Goal: Task Accomplishment & Management: Complete application form

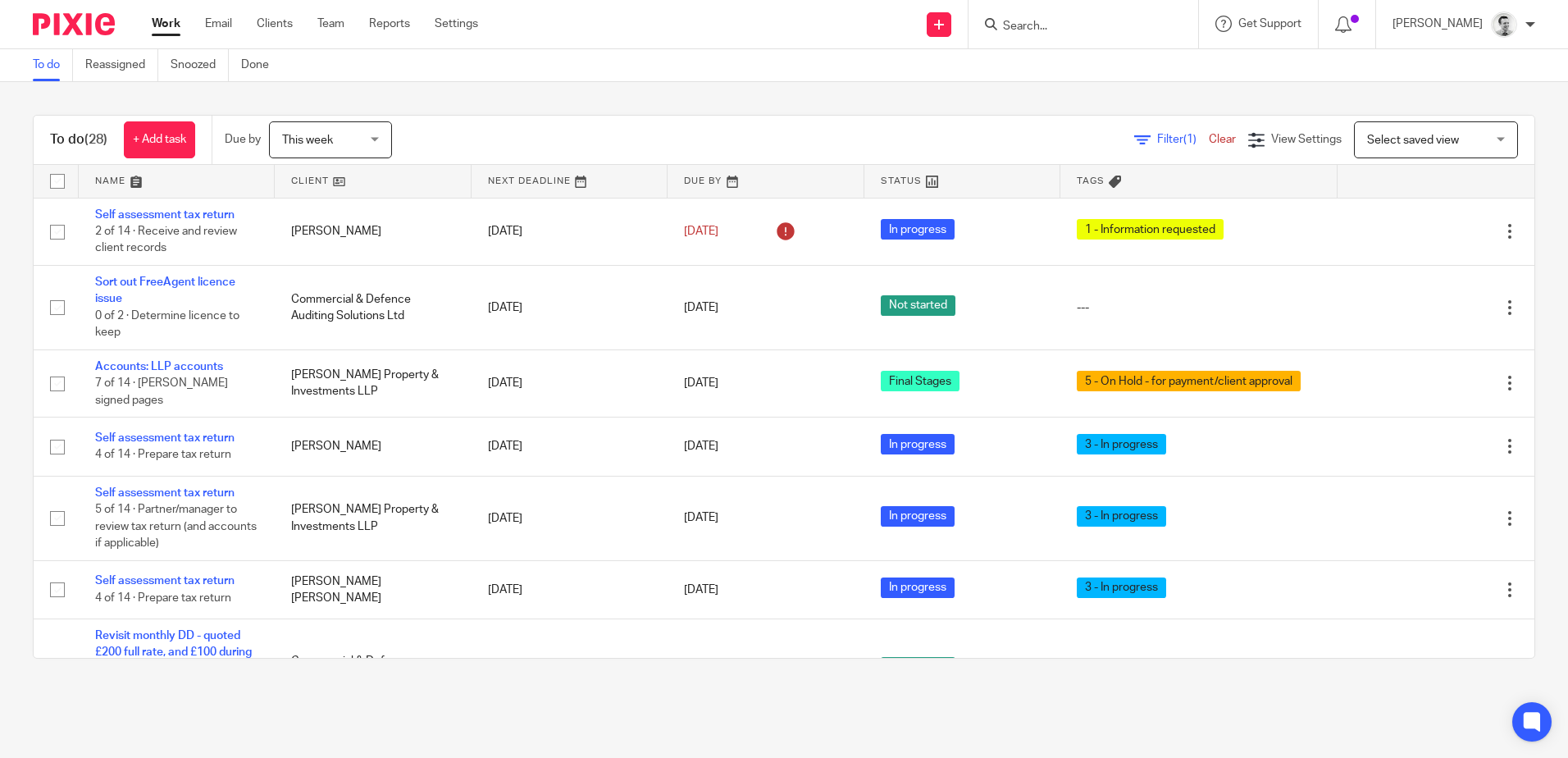
click at [913, 83] on div "To do (28) + Add task Due by This week This week Today Tomorrow This week Next …" at bounding box center [784, 387] width 1568 height 609
click at [1065, 32] on input "Search" at bounding box center [1075, 27] width 147 height 15
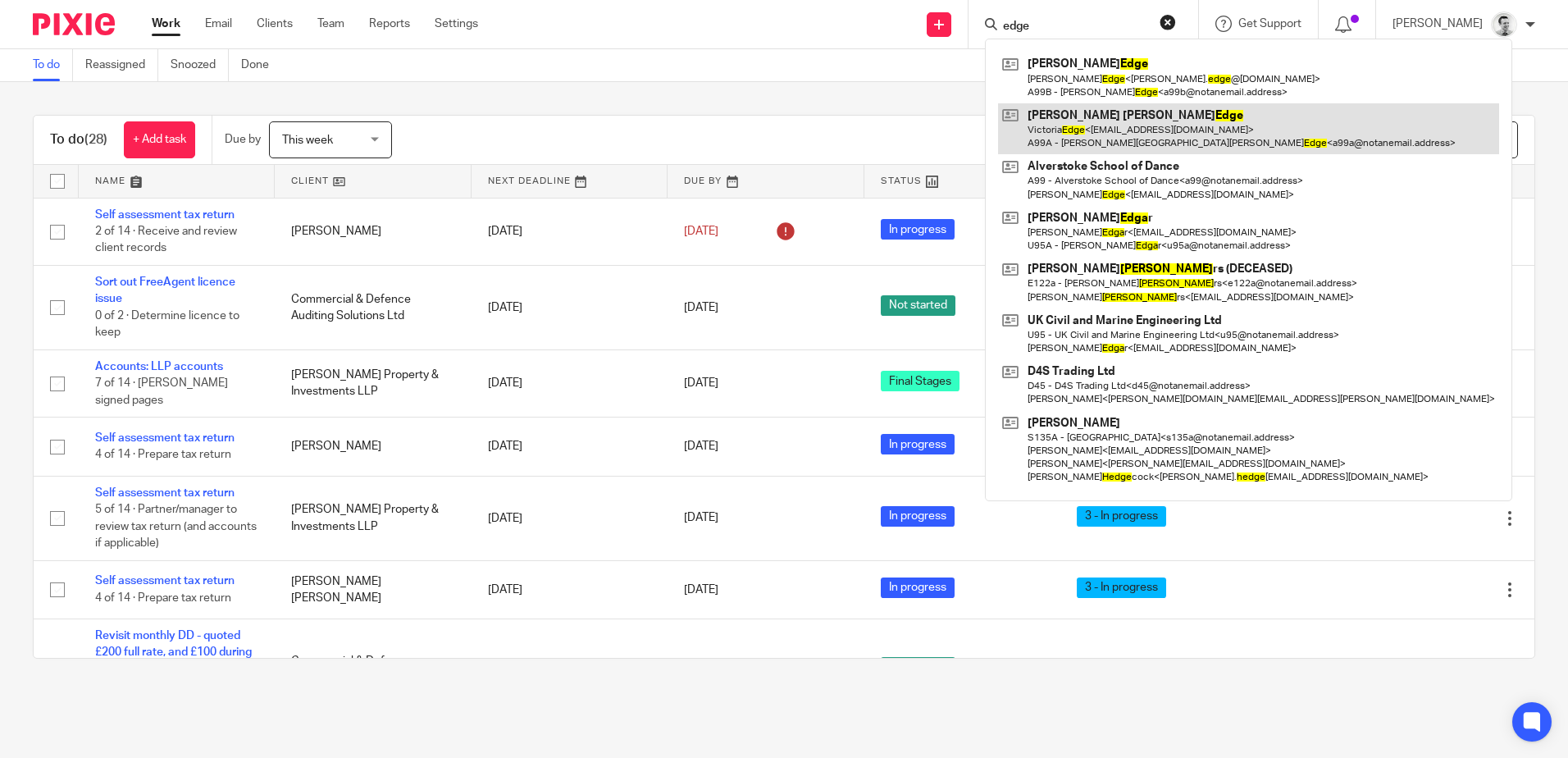
type input "edge"
click at [1109, 119] on link at bounding box center [1249, 128] width 501 height 51
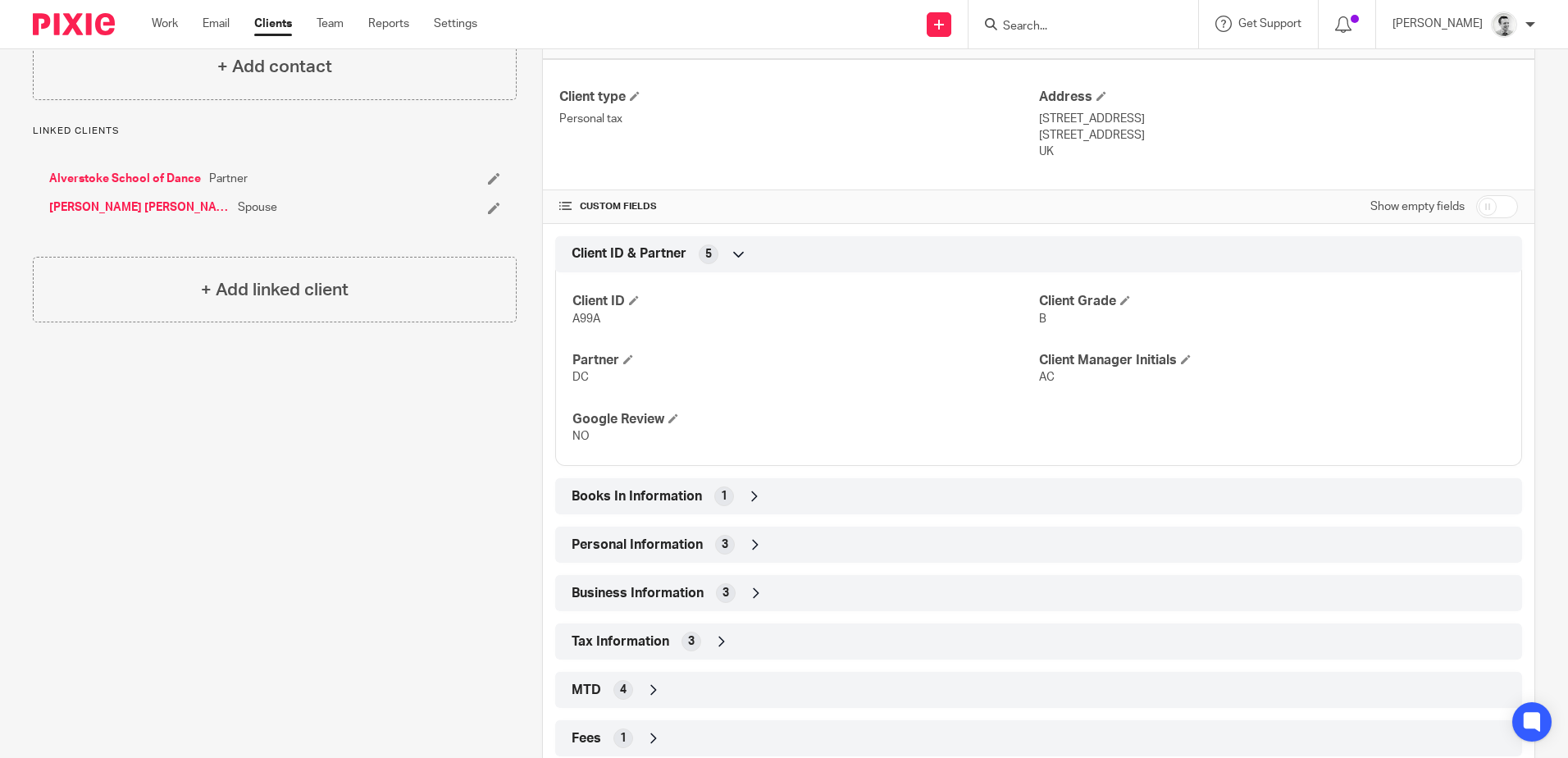
scroll to position [410, 0]
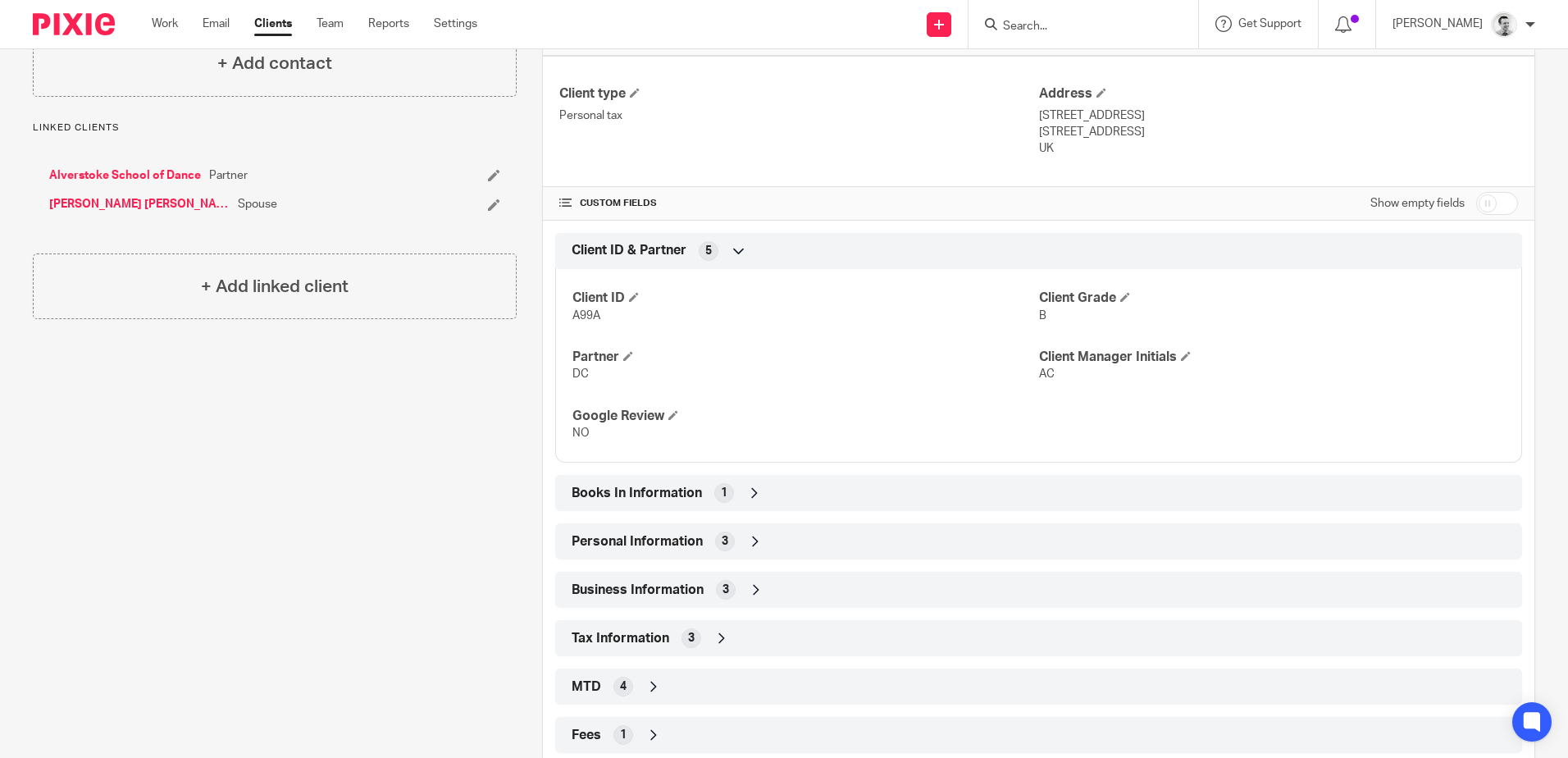
click at [784, 544] on div "Personal Information 3" at bounding box center [1038, 542] width 942 height 28
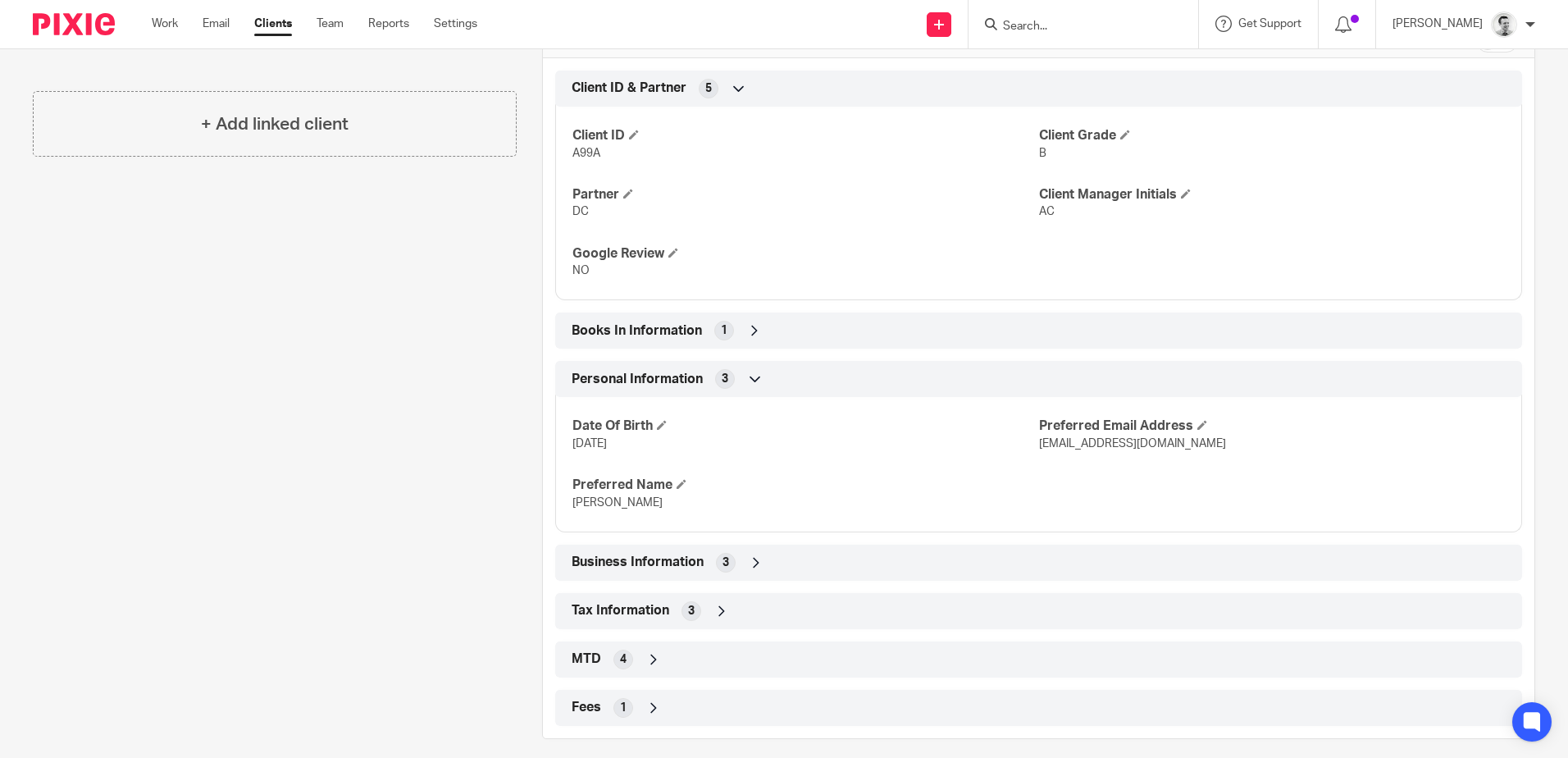
scroll to position [587, 0]
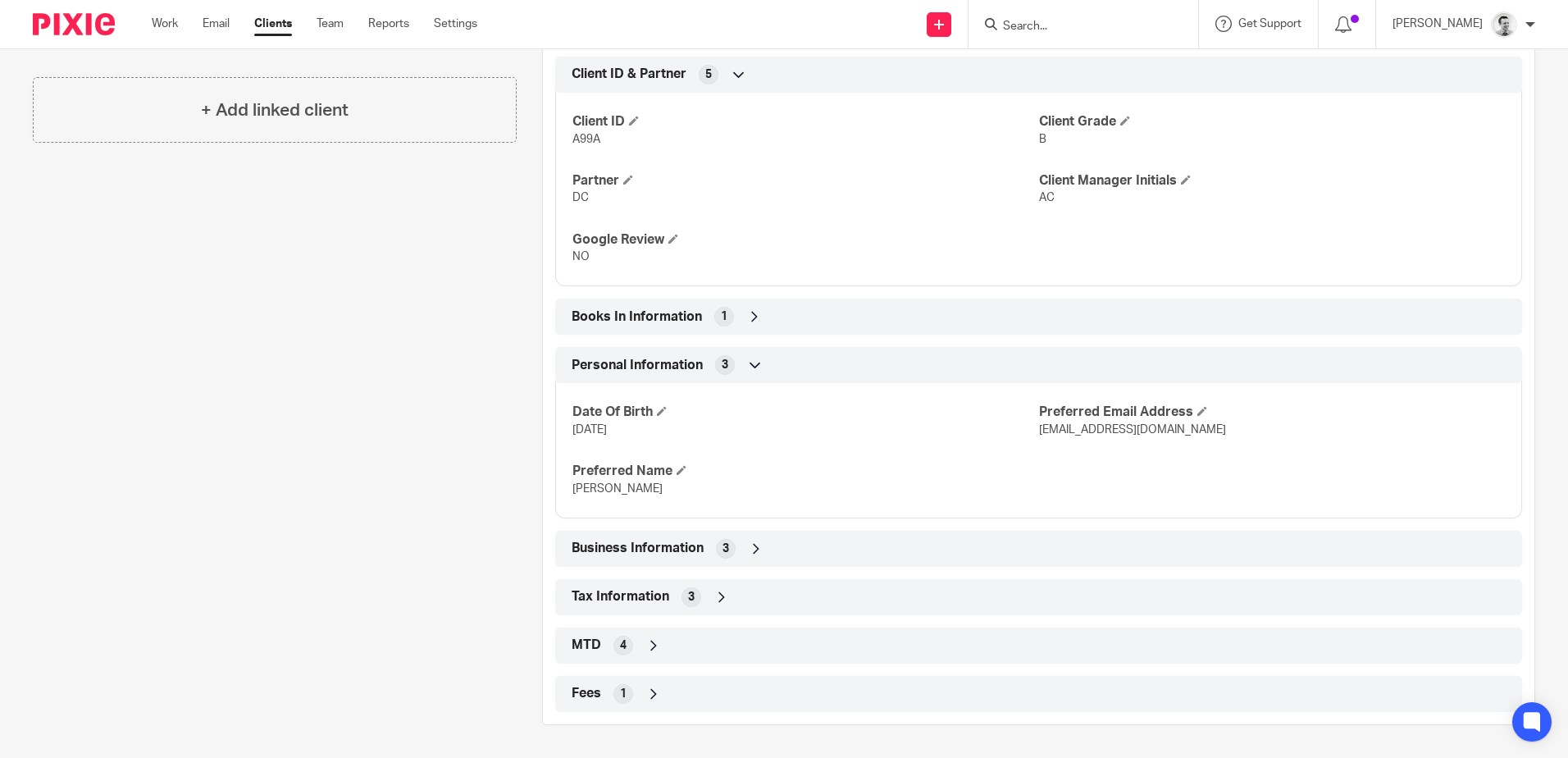
click at [768, 602] on div "Tax Information 3" at bounding box center [1038, 597] width 942 height 28
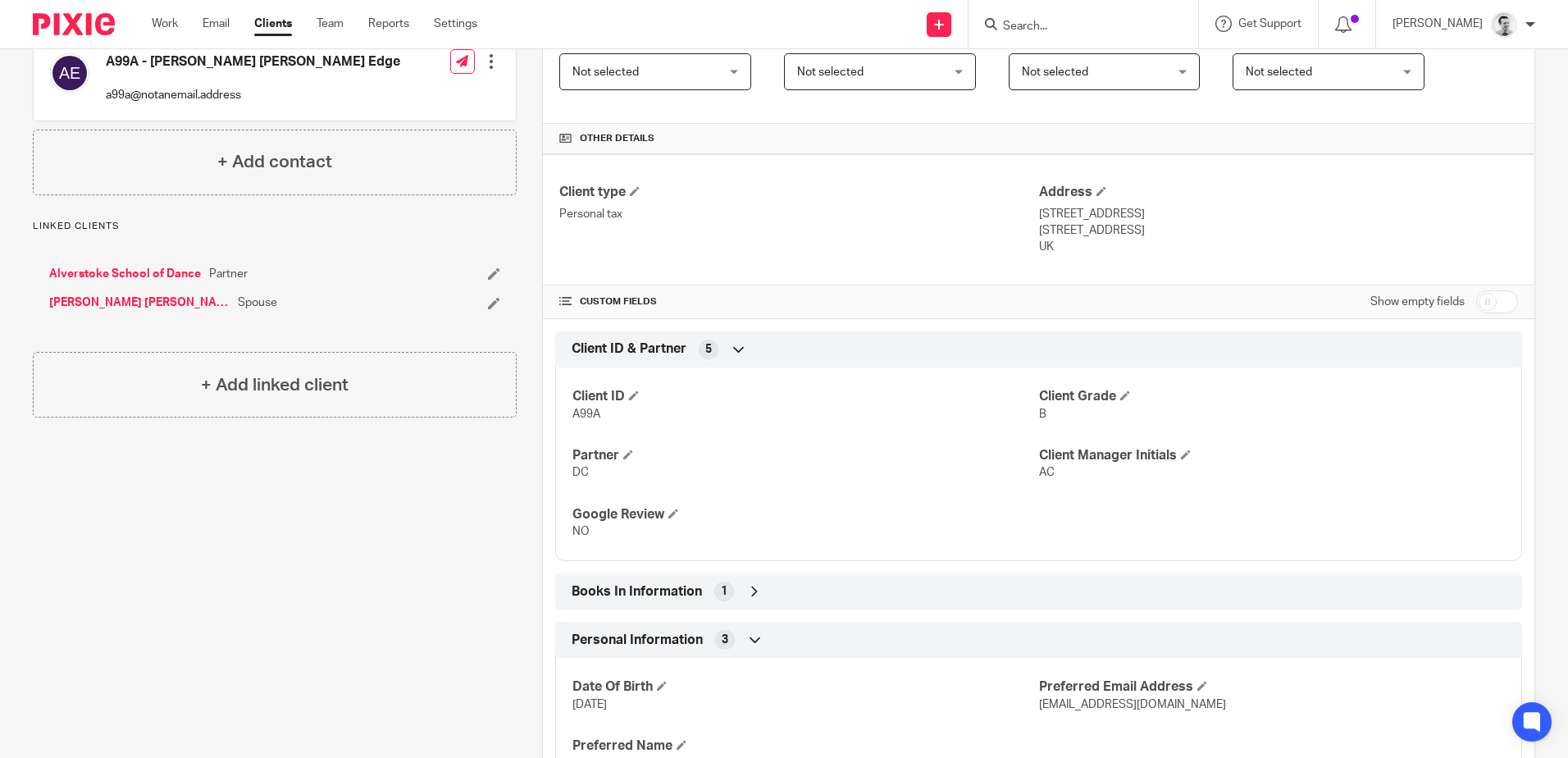
scroll to position [0, 0]
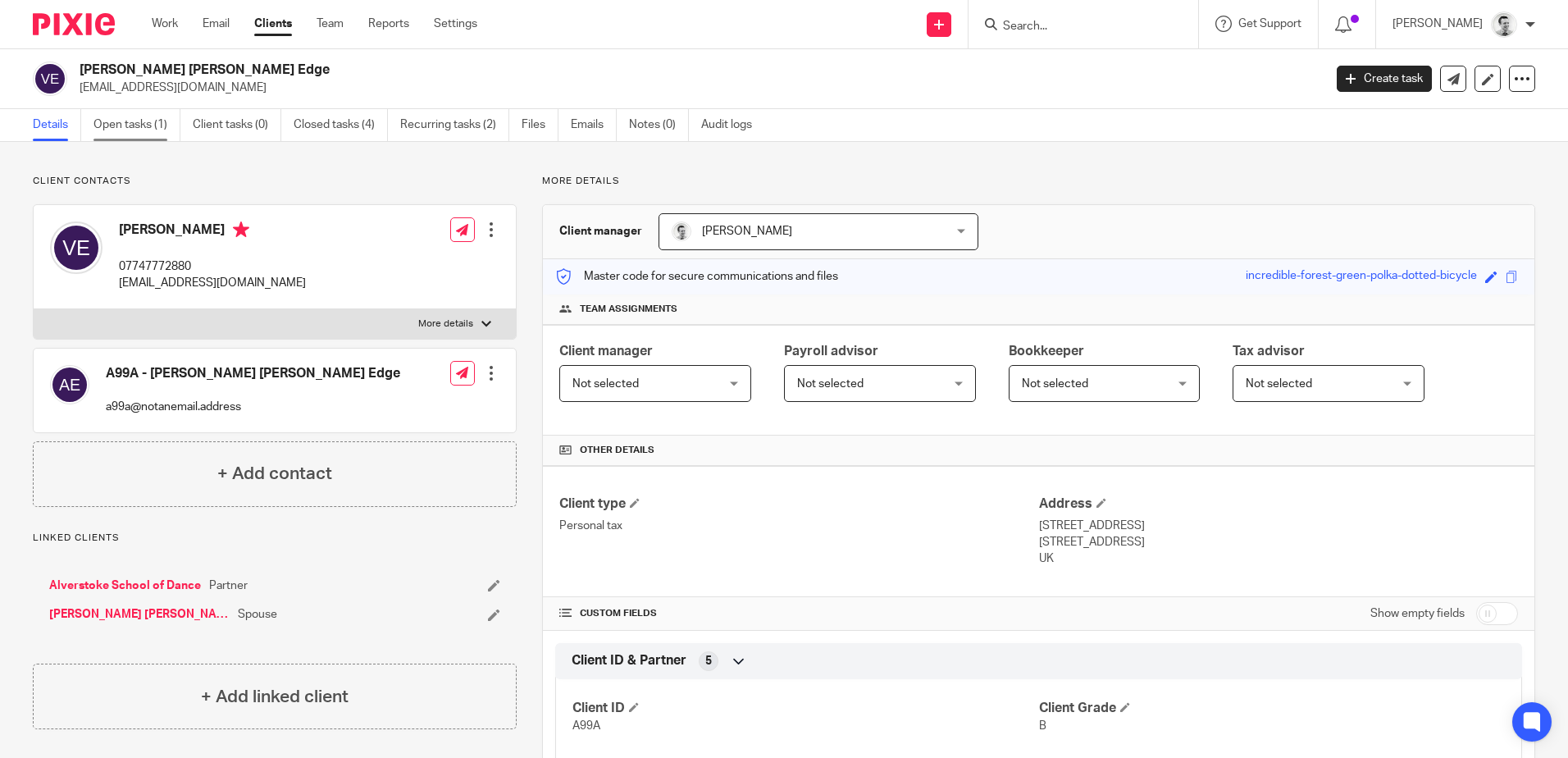
click at [122, 128] on link "Open tasks (1)" at bounding box center [136, 125] width 87 height 32
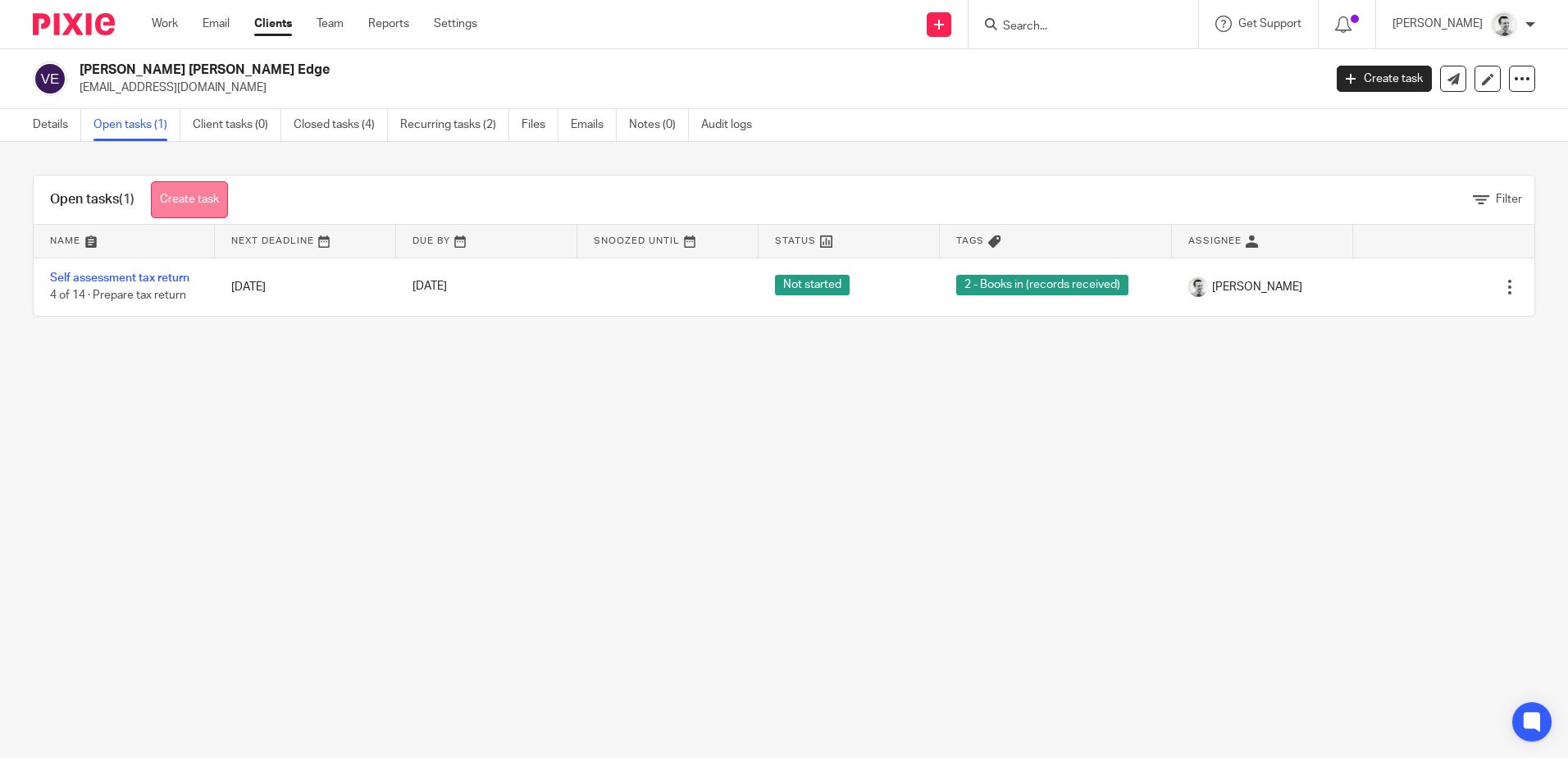
click at [192, 195] on link "Create task" at bounding box center [189, 200] width 77 height 37
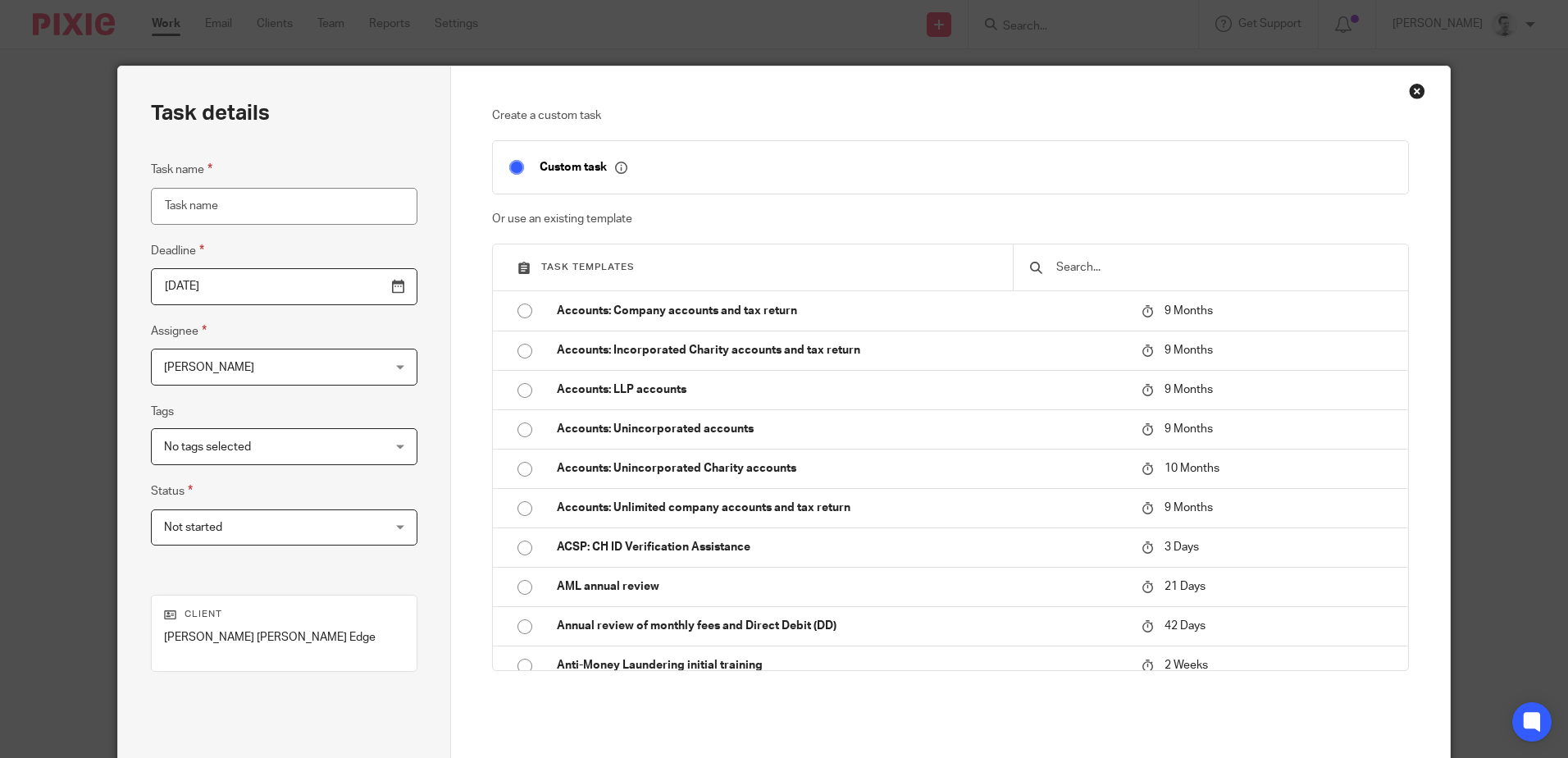
click at [1410, 87] on div "Close this dialog window" at bounding box center [1417, 92] width 17 height 17
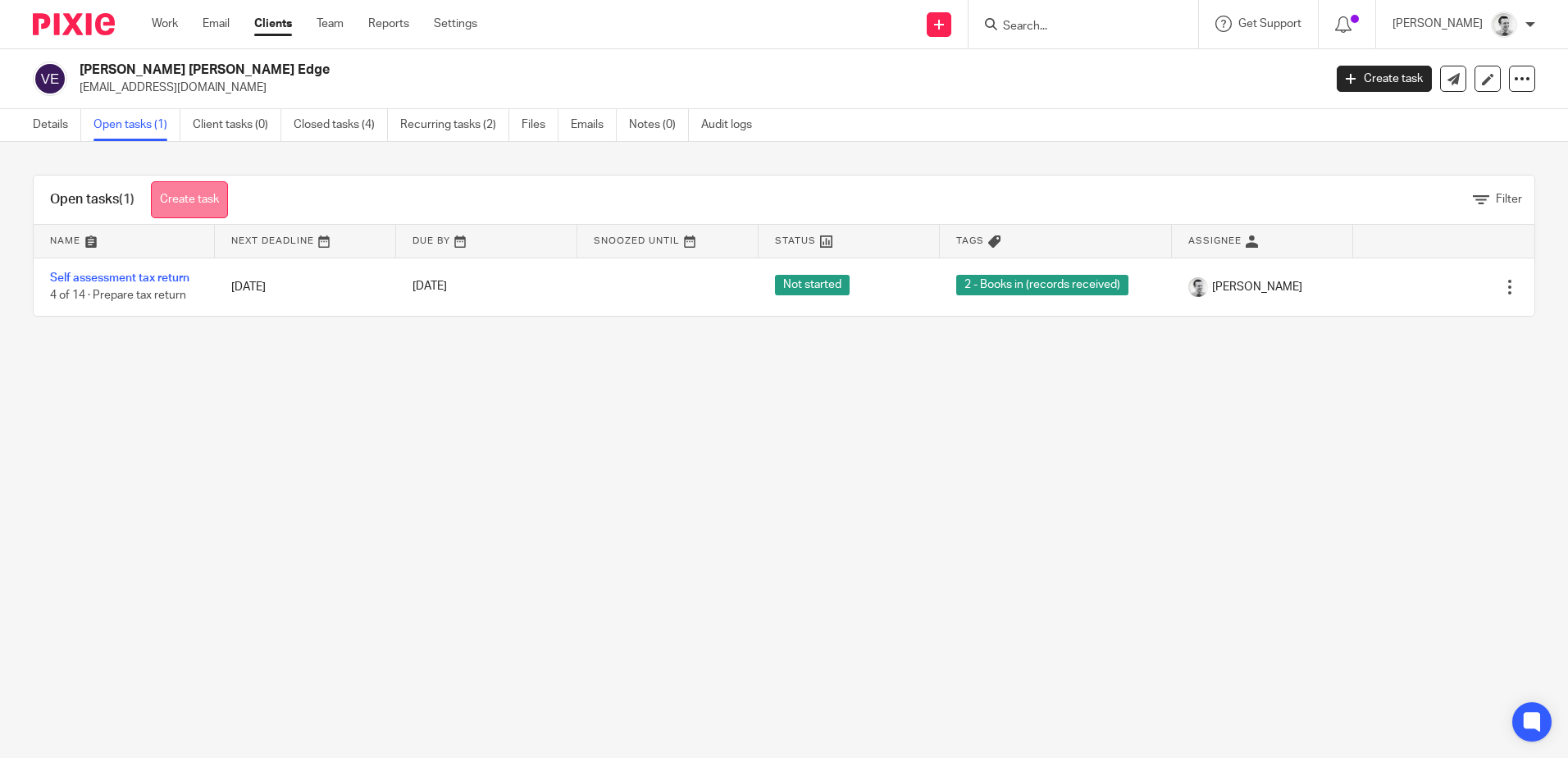
click at [190, 199] on link "Create task" at bounding box center [189, 200] width 77 height 37
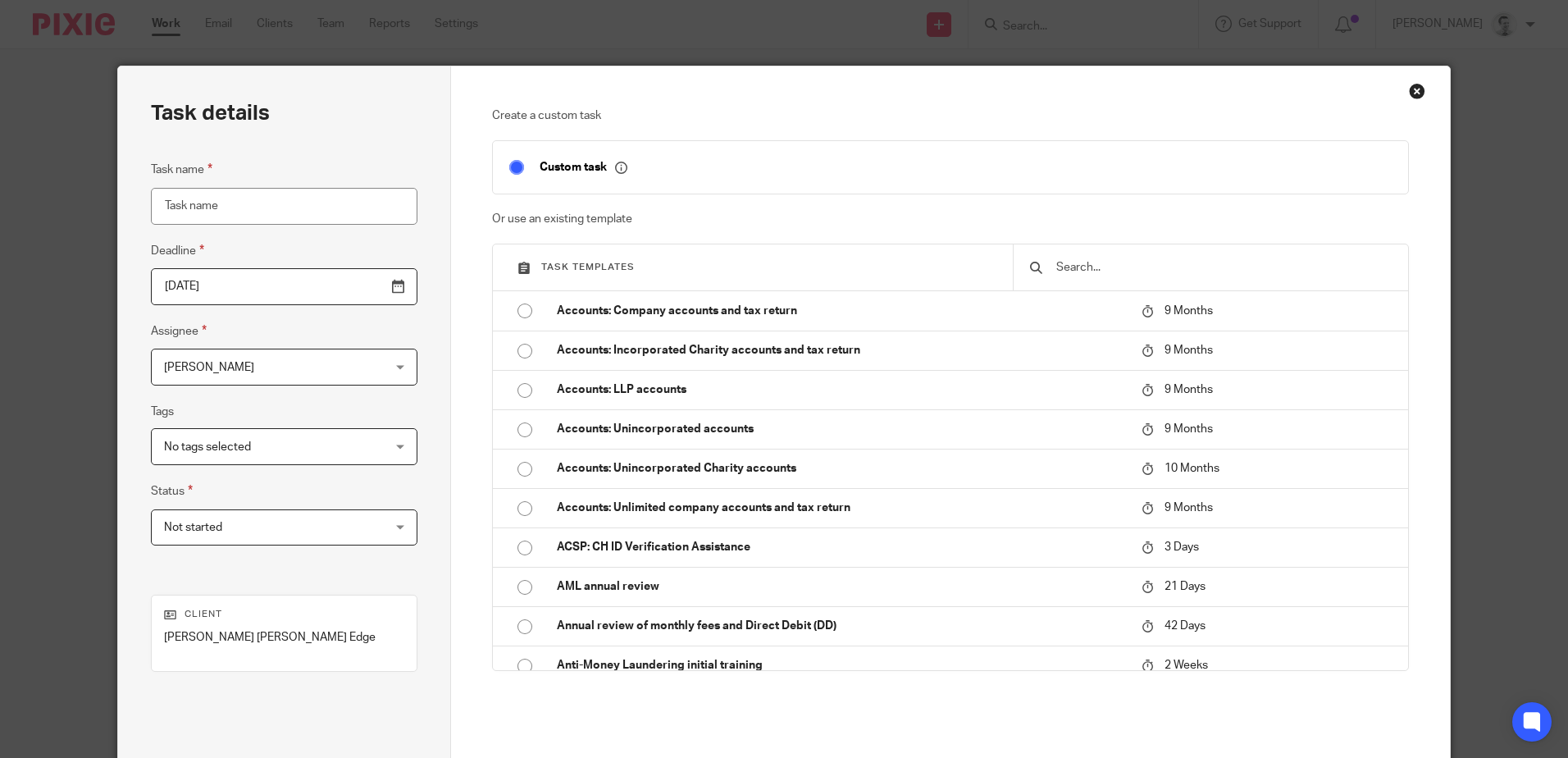
click at [1116, 265] on input "text" at bounding box center [1223, 267] width 337 height 18
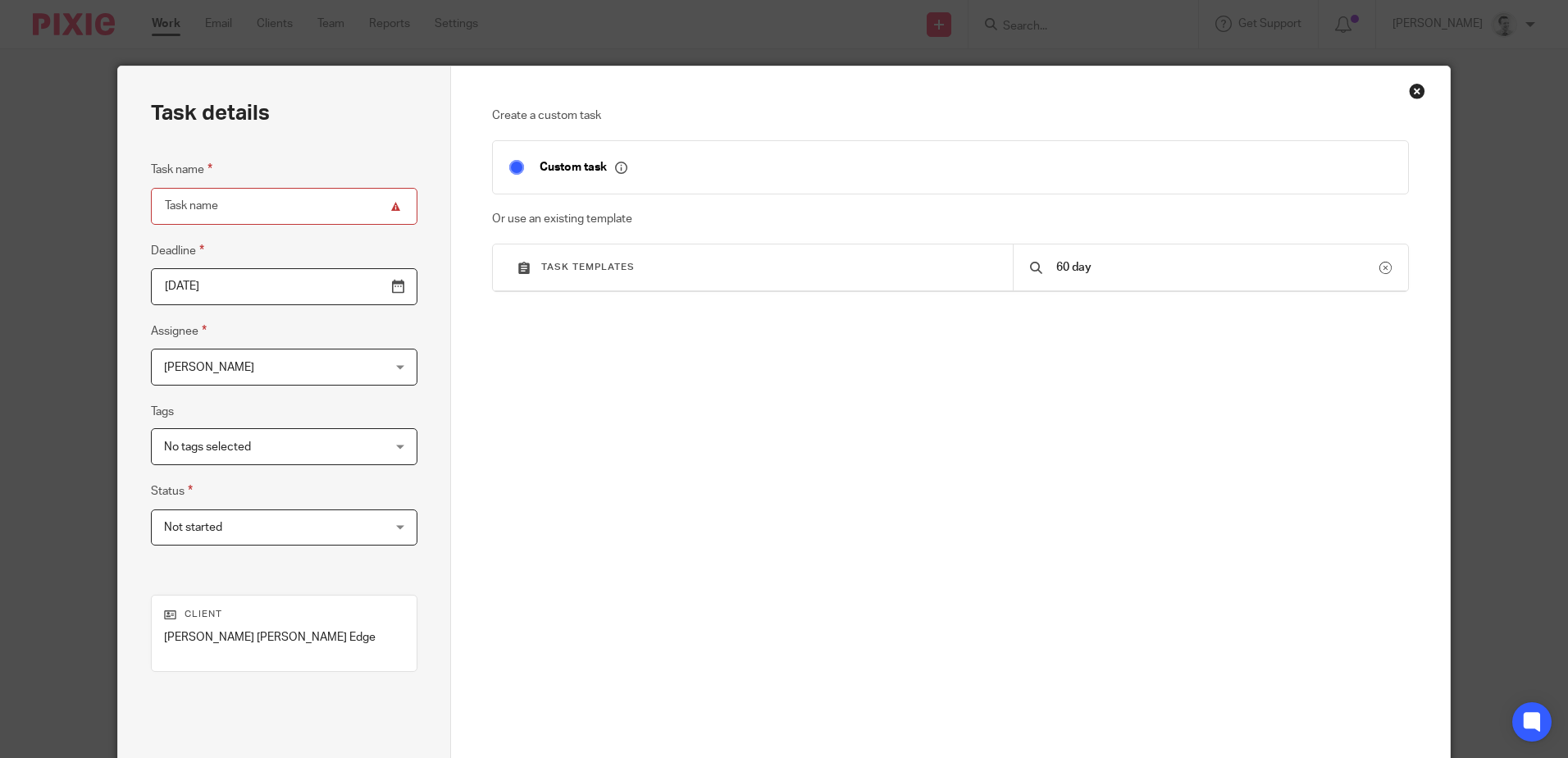
type input "60 day"
click at [1408, 89] on div "Close this dialog window" at bounding box center [1417, 92] width 17 height 17
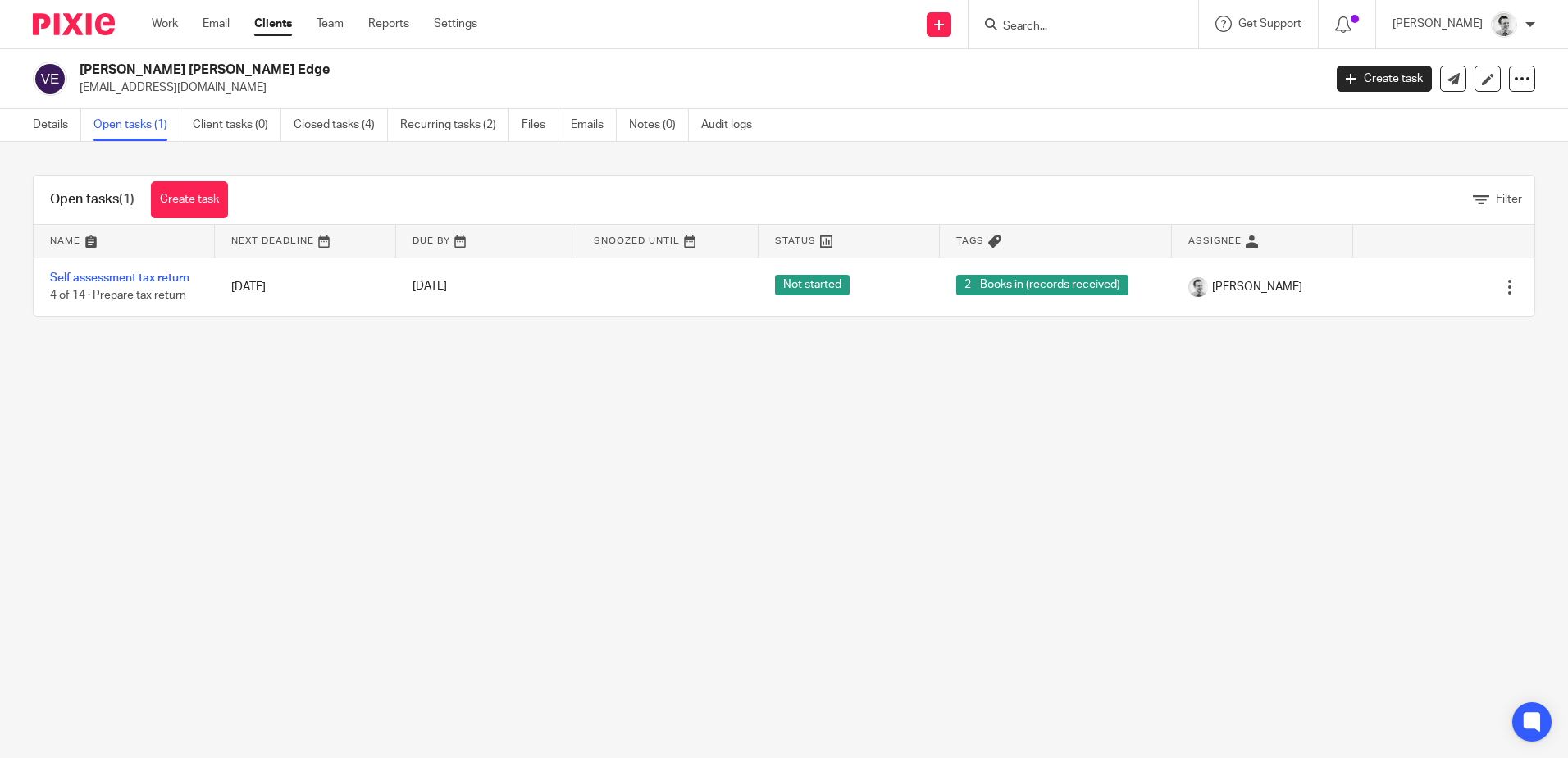
click at [1031, 28] on input "Search" at bounding box center [1075, 27] width 147 height 15
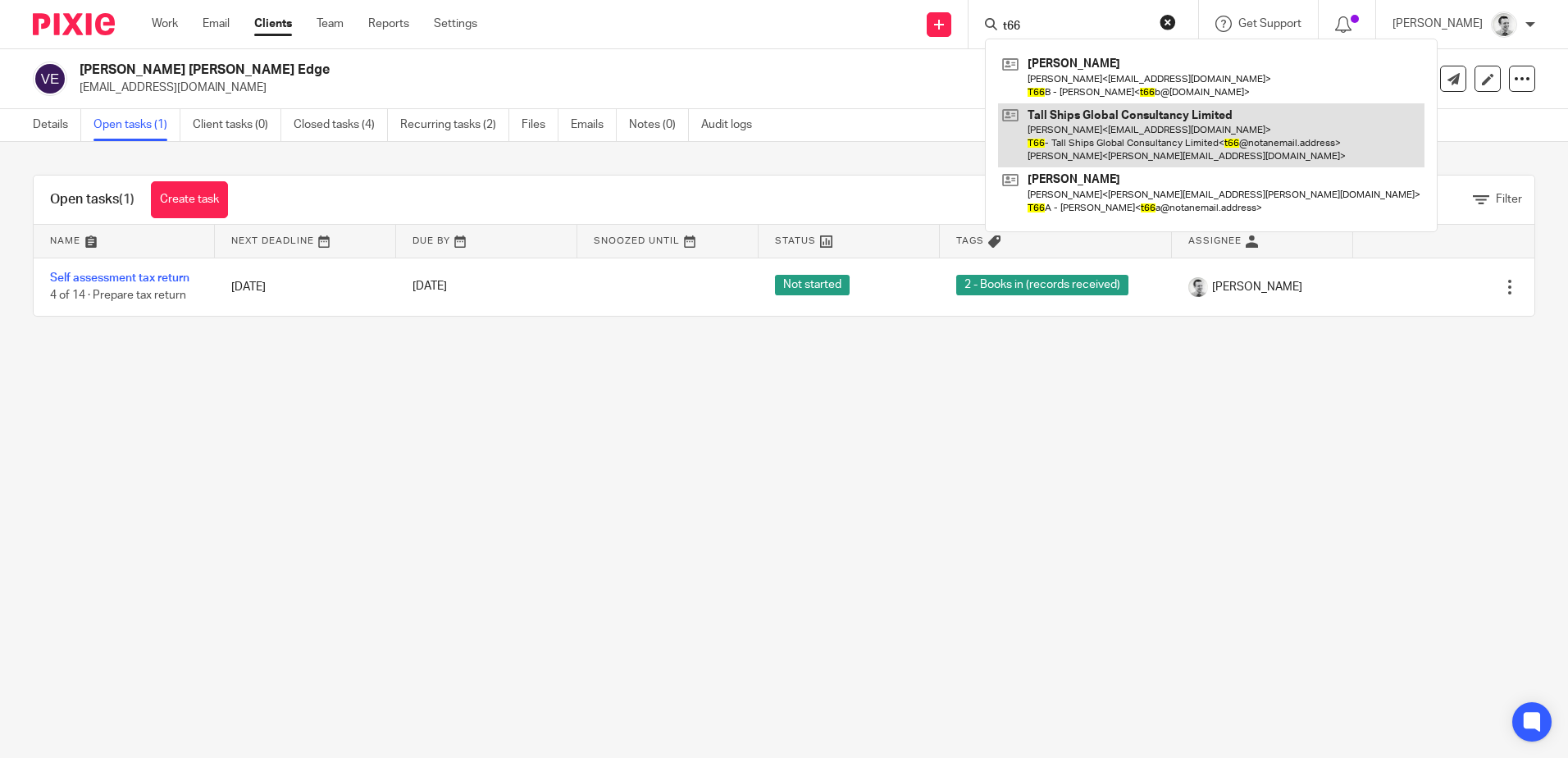
type input "t66"
click at [1084, 127] on link at bounding box center [1211, 136] width 427 height 65
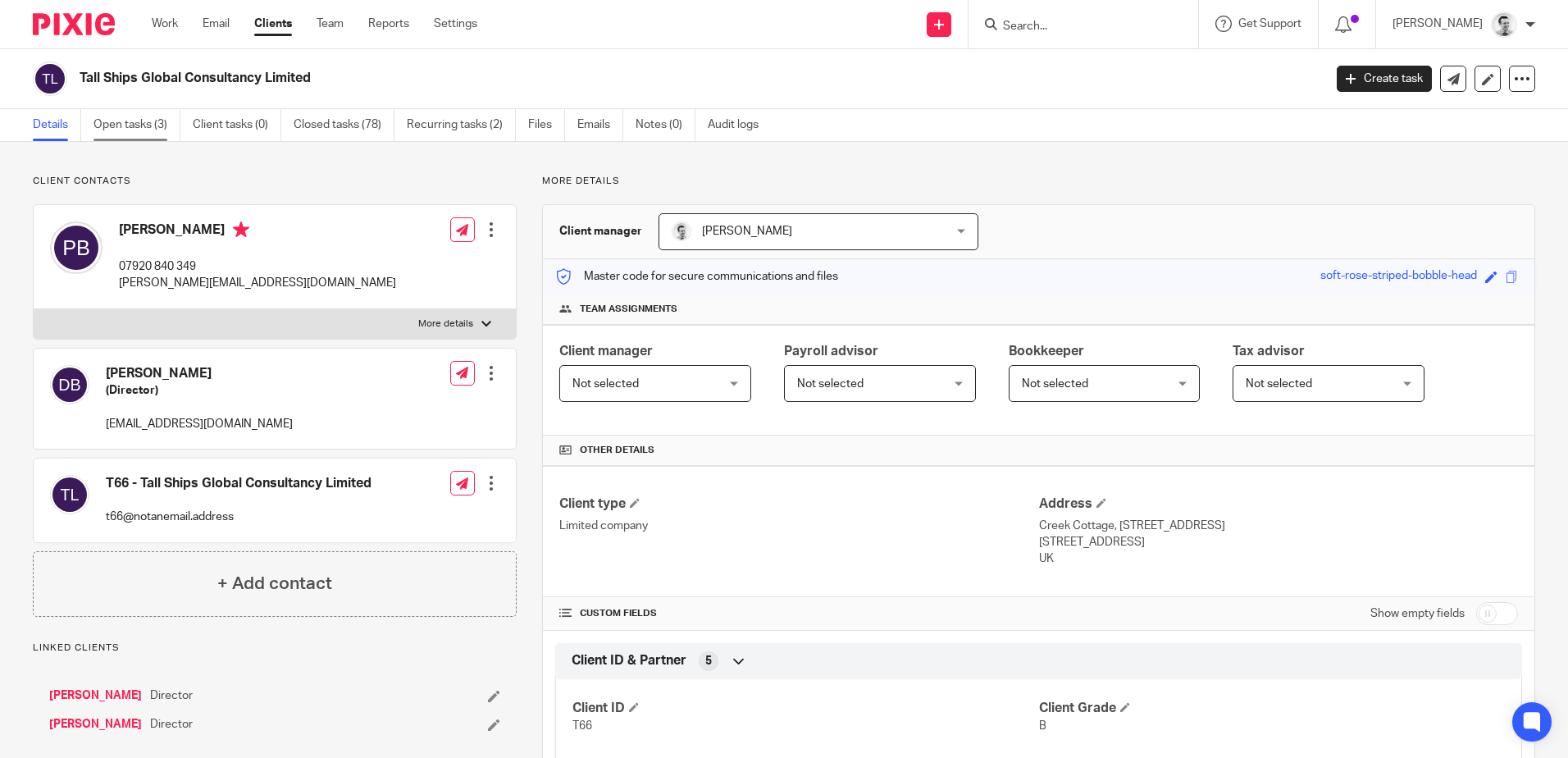
click at [134, 127] on link "Open tasks (3)" at bounding box center [136, 125] width 87 height 32
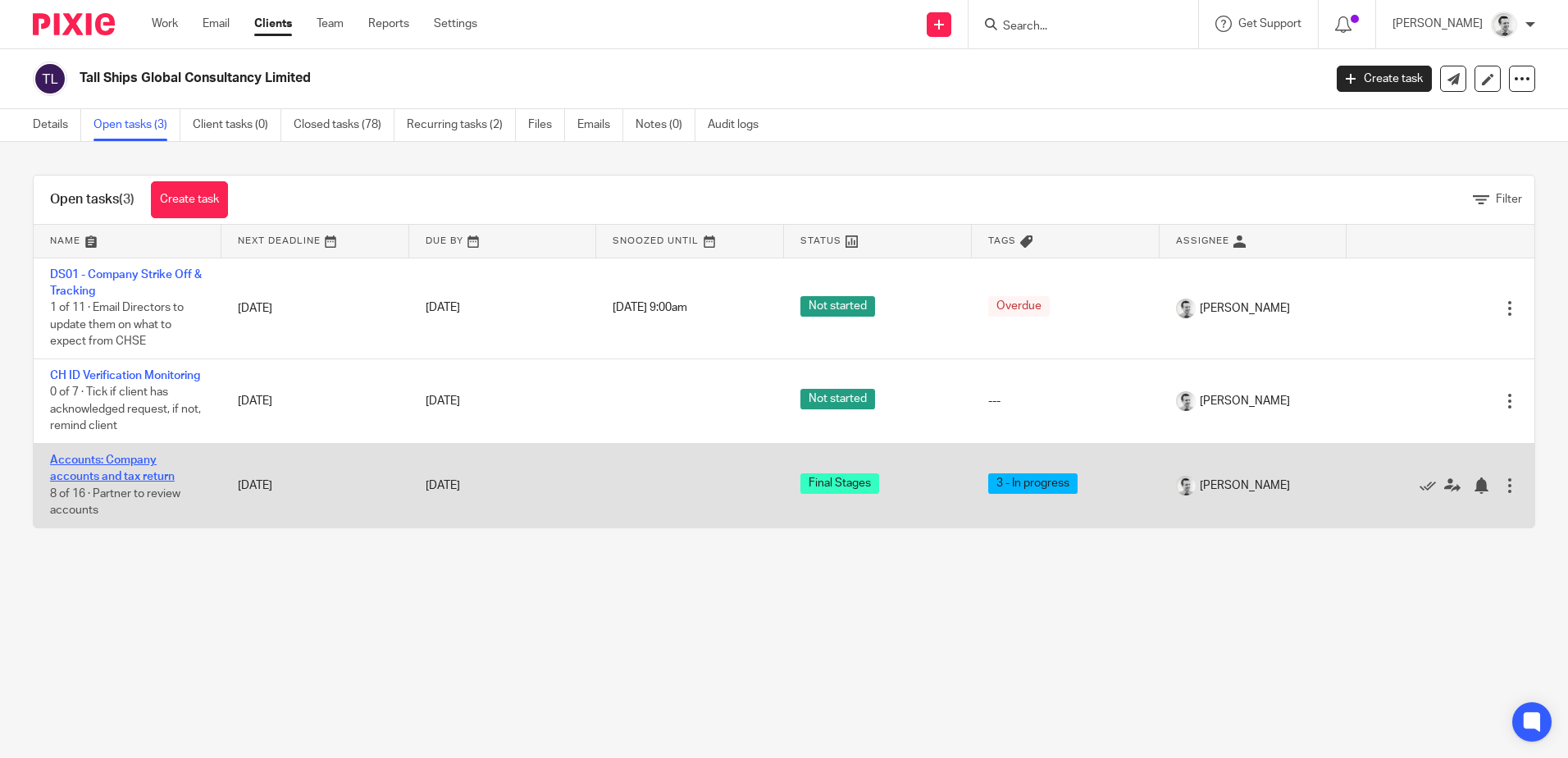
click at [110, 483] on link "Accounts: Company accounts and tax return" at bounding box center [112, 468] width 125 height 28
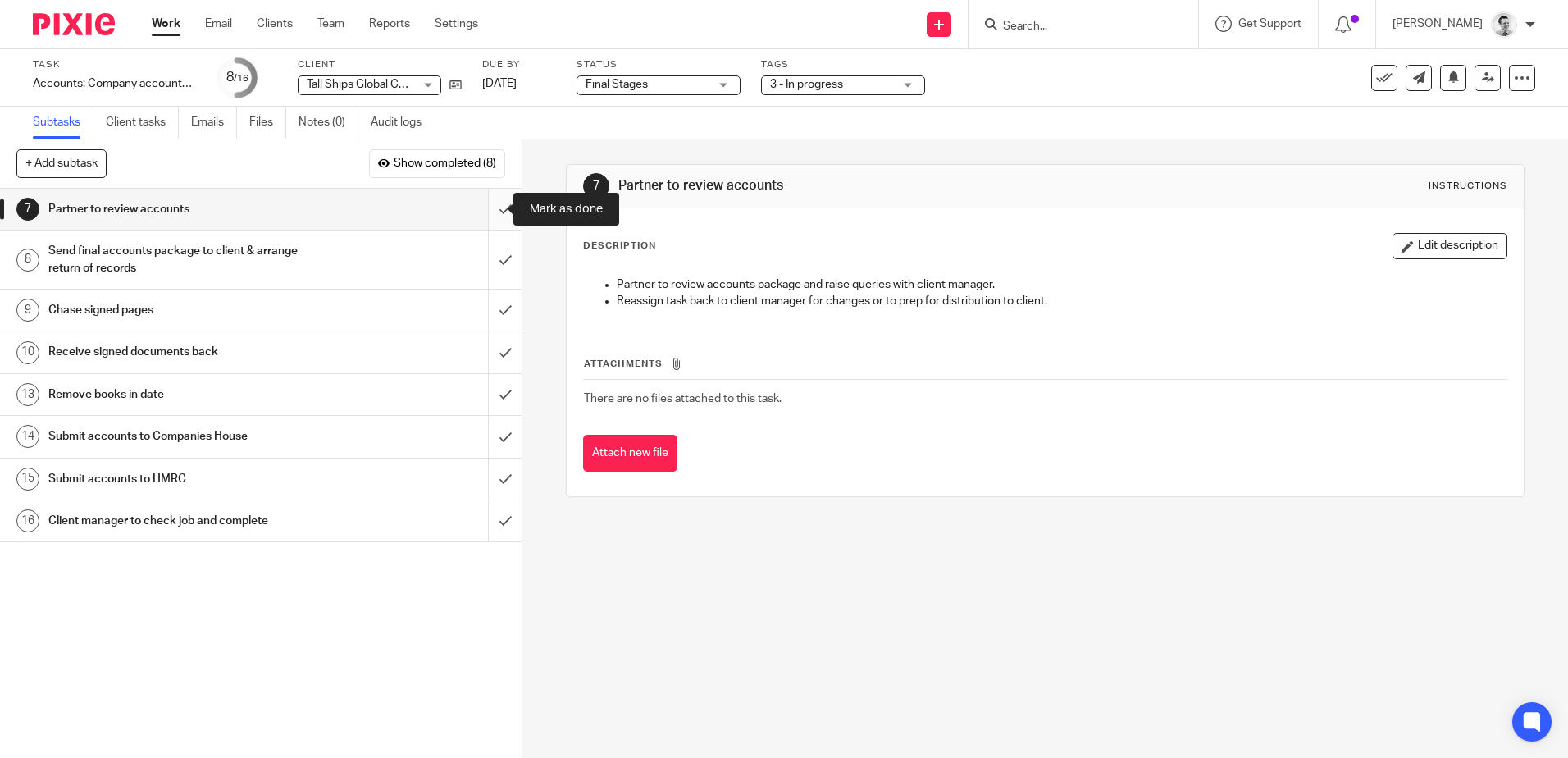
click at [483, 205] on input "submit" at bounding box center [260, 209] width 522 height 41
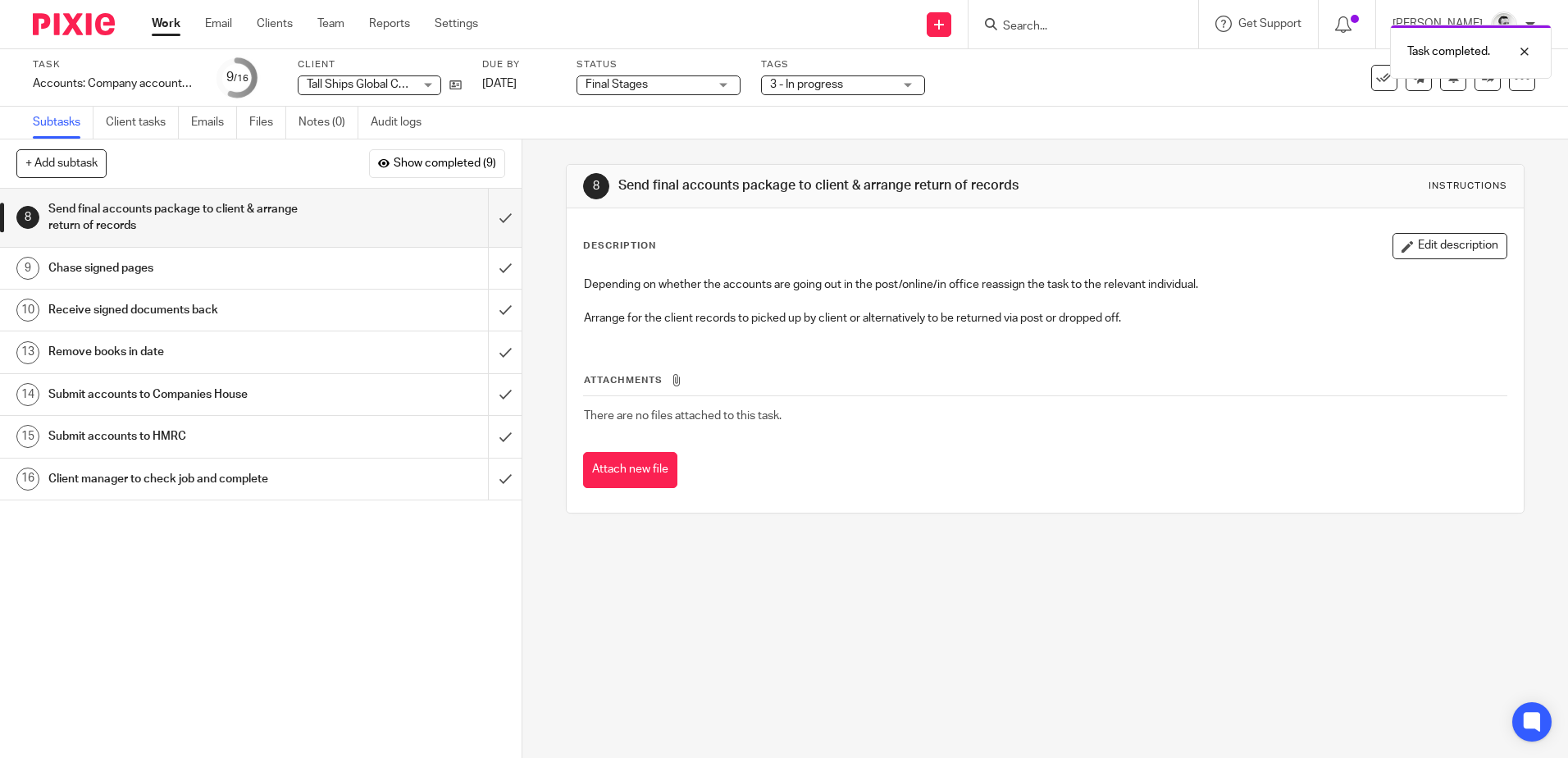
click at [1369, 74] on div "Task completed." at bounding box center [1167, 47] width 768 height 62
click at [1376, 82] on icon at bounding box center [1384, 78] width 17 height 17
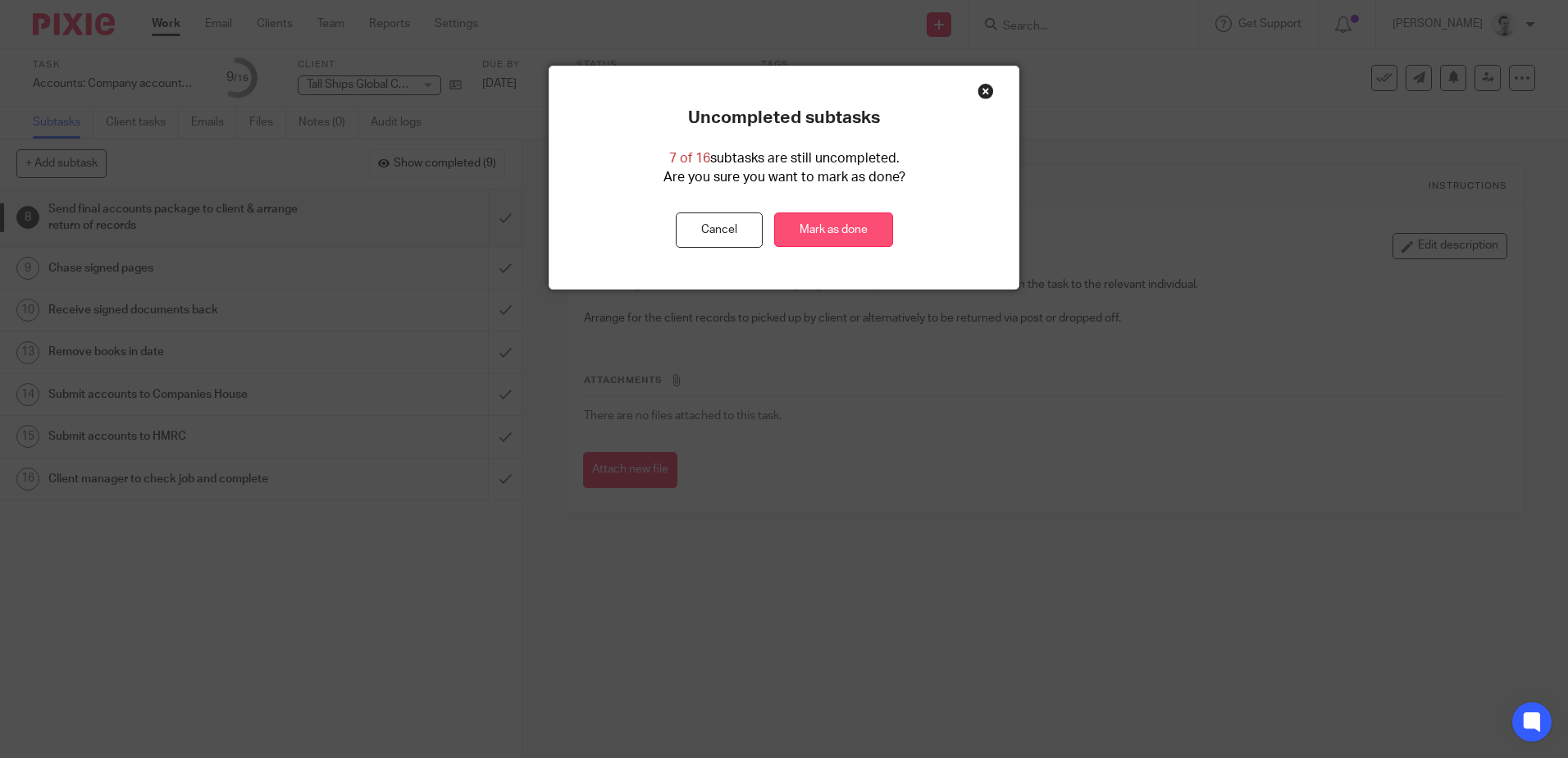
click at [837, 226] on link "Mark as done" at bounding box center [833, 230] width 119 height 35
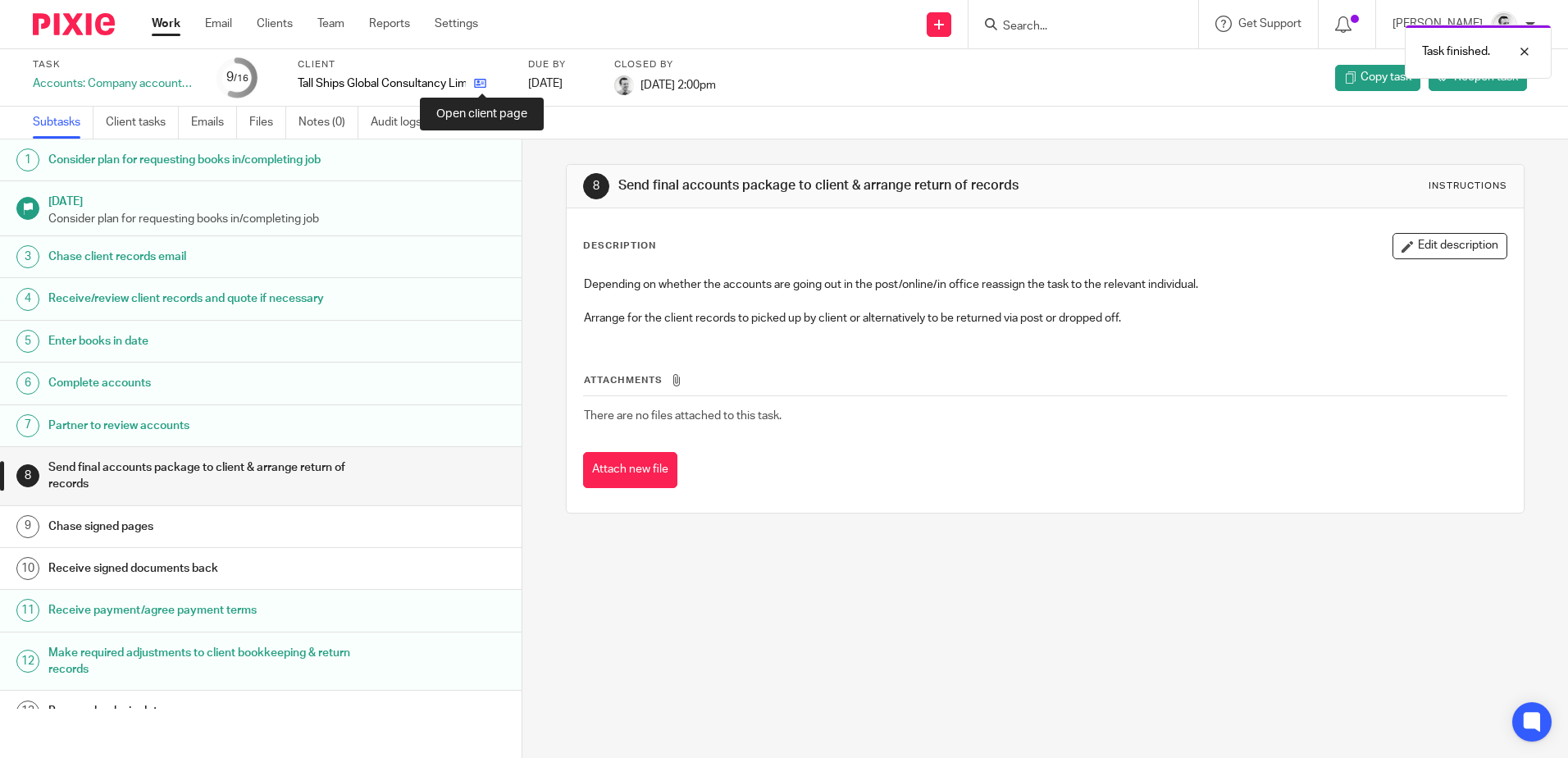
click at [482, 82] on icon at bounding box center [480, 83] width 12 height 12
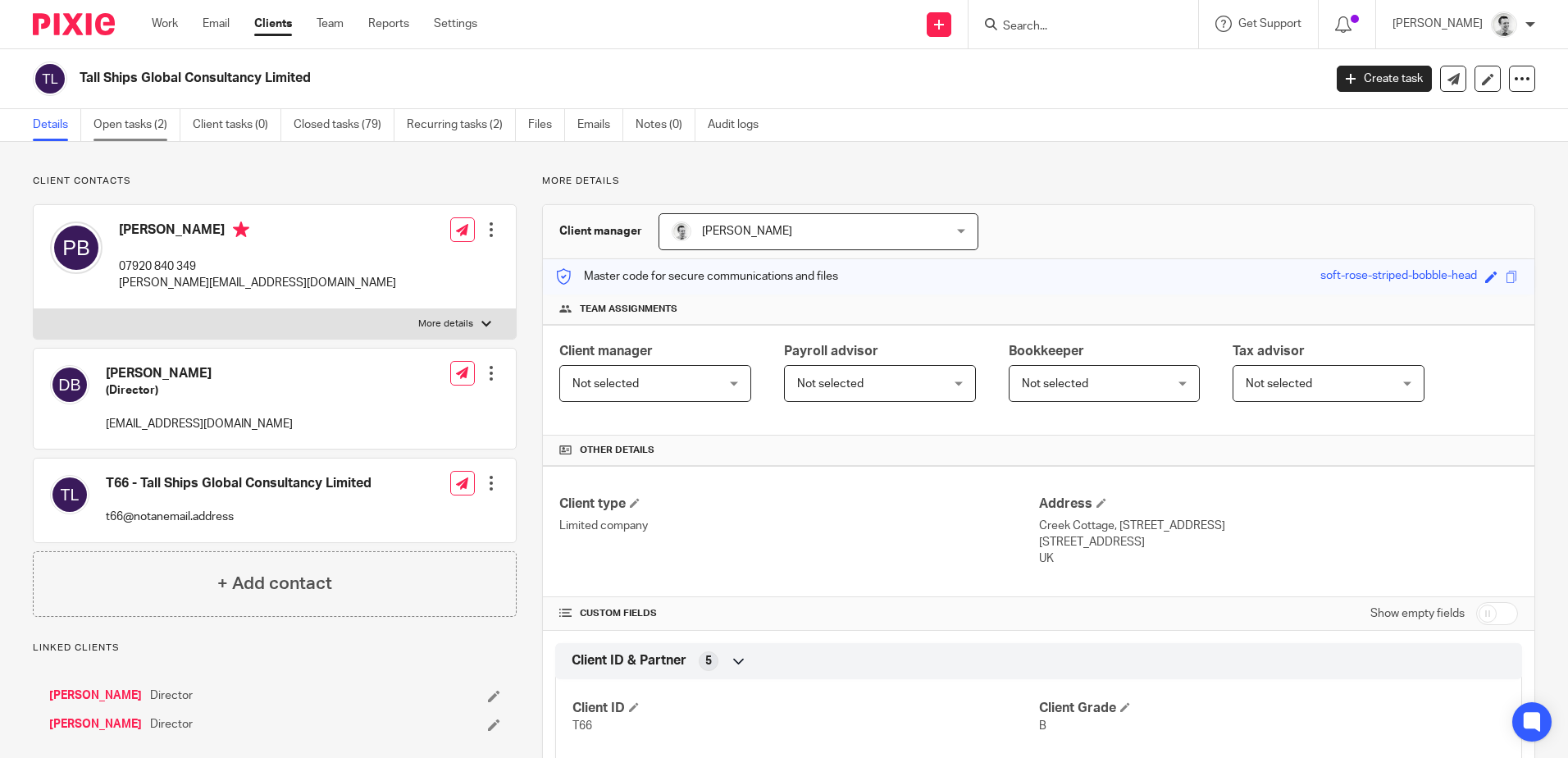
click at [140, 127] on link "Open tasks (2)" at bounding box center [136, 125] width 87 height 32
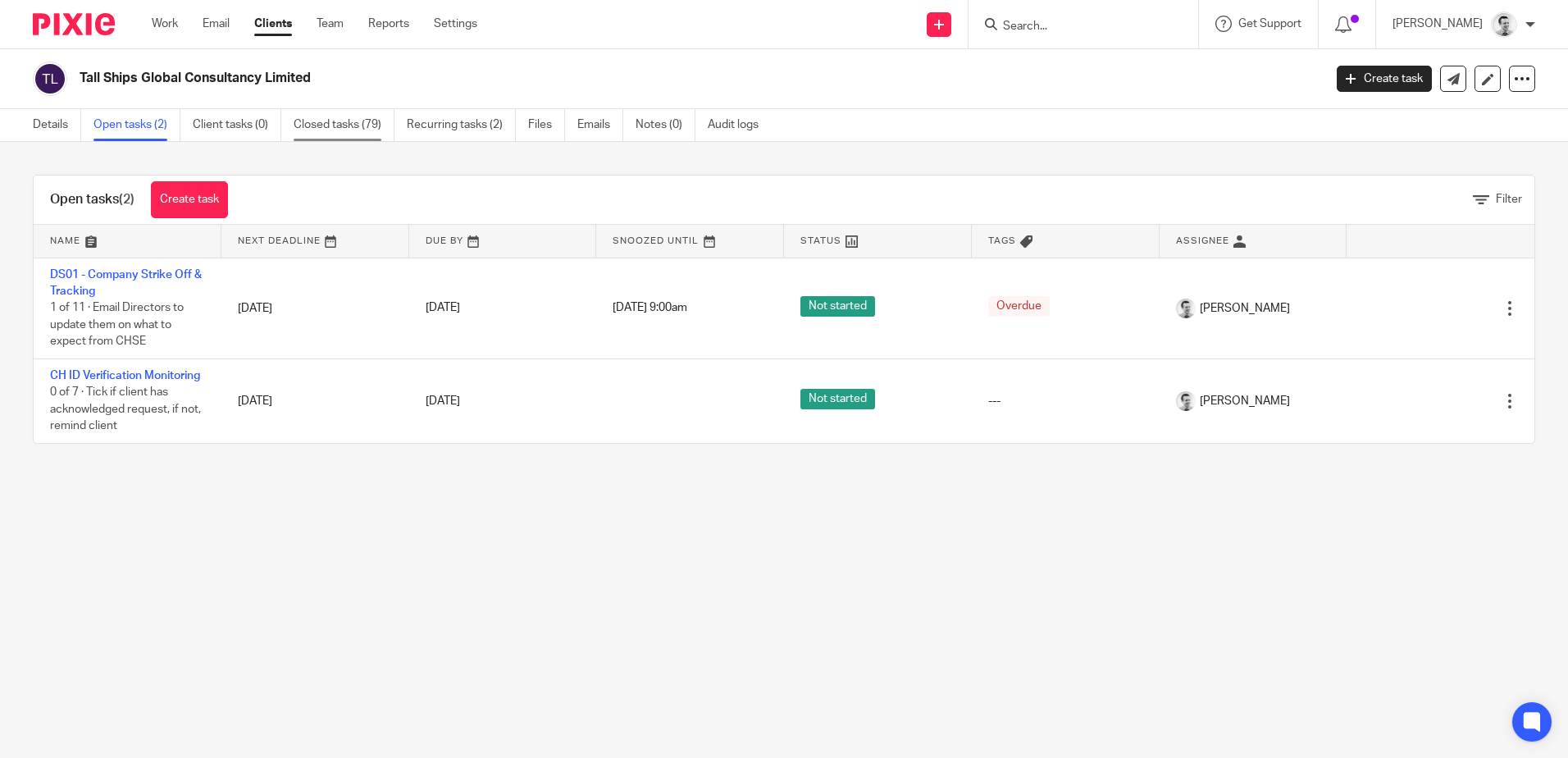
click at [349, 131] on link "Closed tasks (79)" at bounding box center [344, 125] width 101 height 32
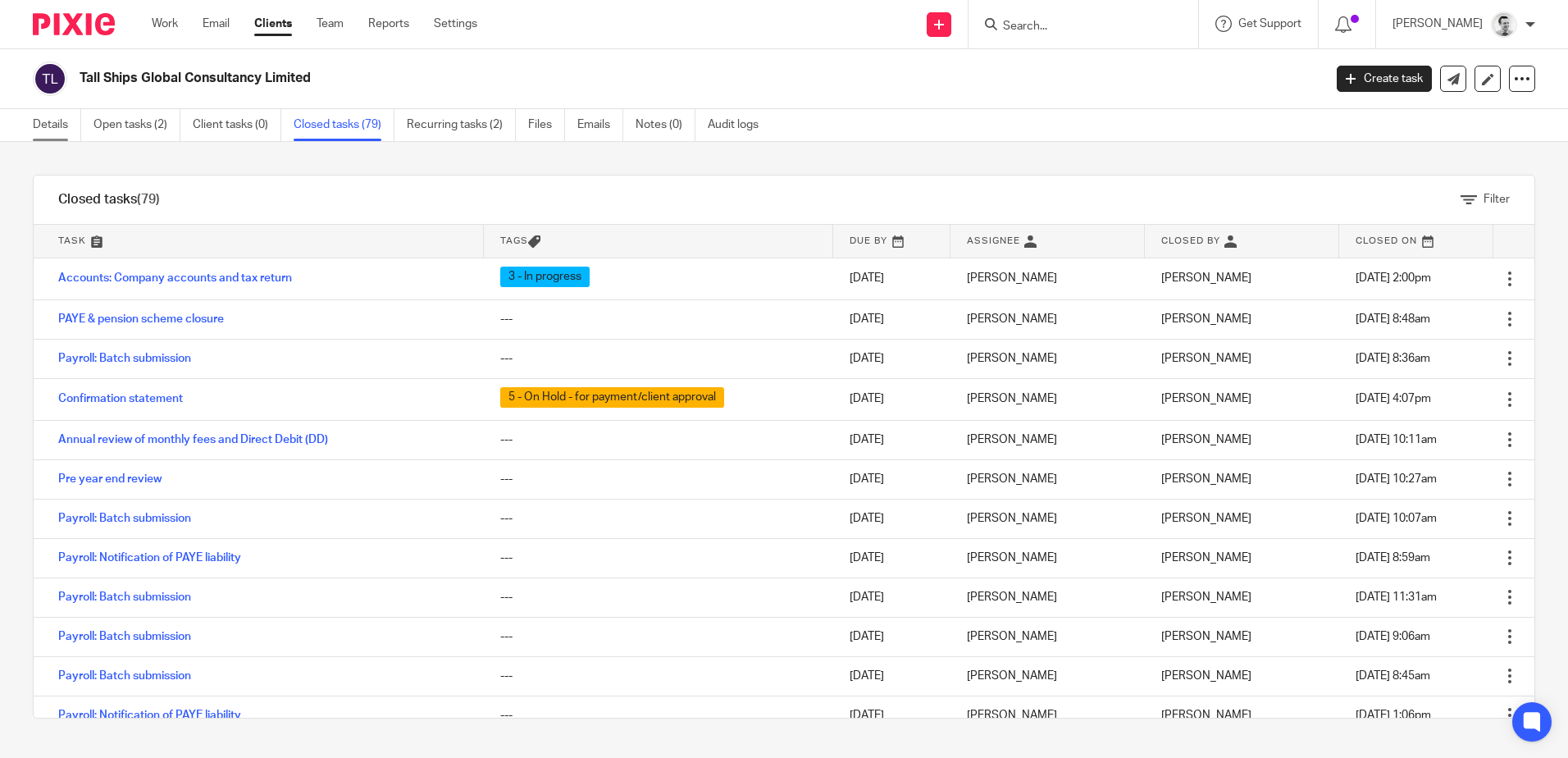
click at [52, 128] on link "Details" at bounding box center [57, 125] width 48 height 32
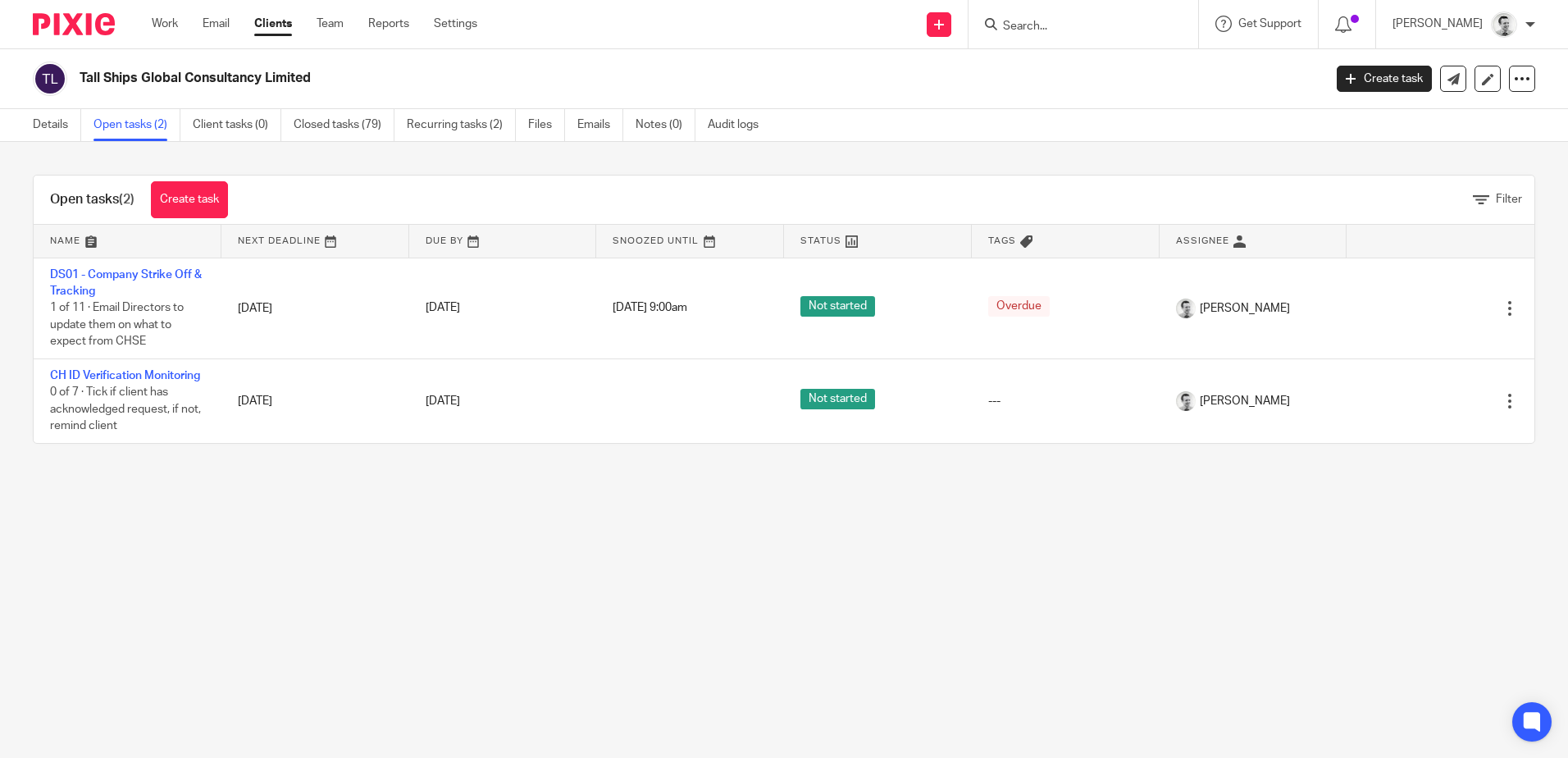
click at [1047, 47] on div at bounding box center [1083, 24] width 230 height 48
click at [1056, 34] on form at bounding box center [1089, 24] width 175 height 21
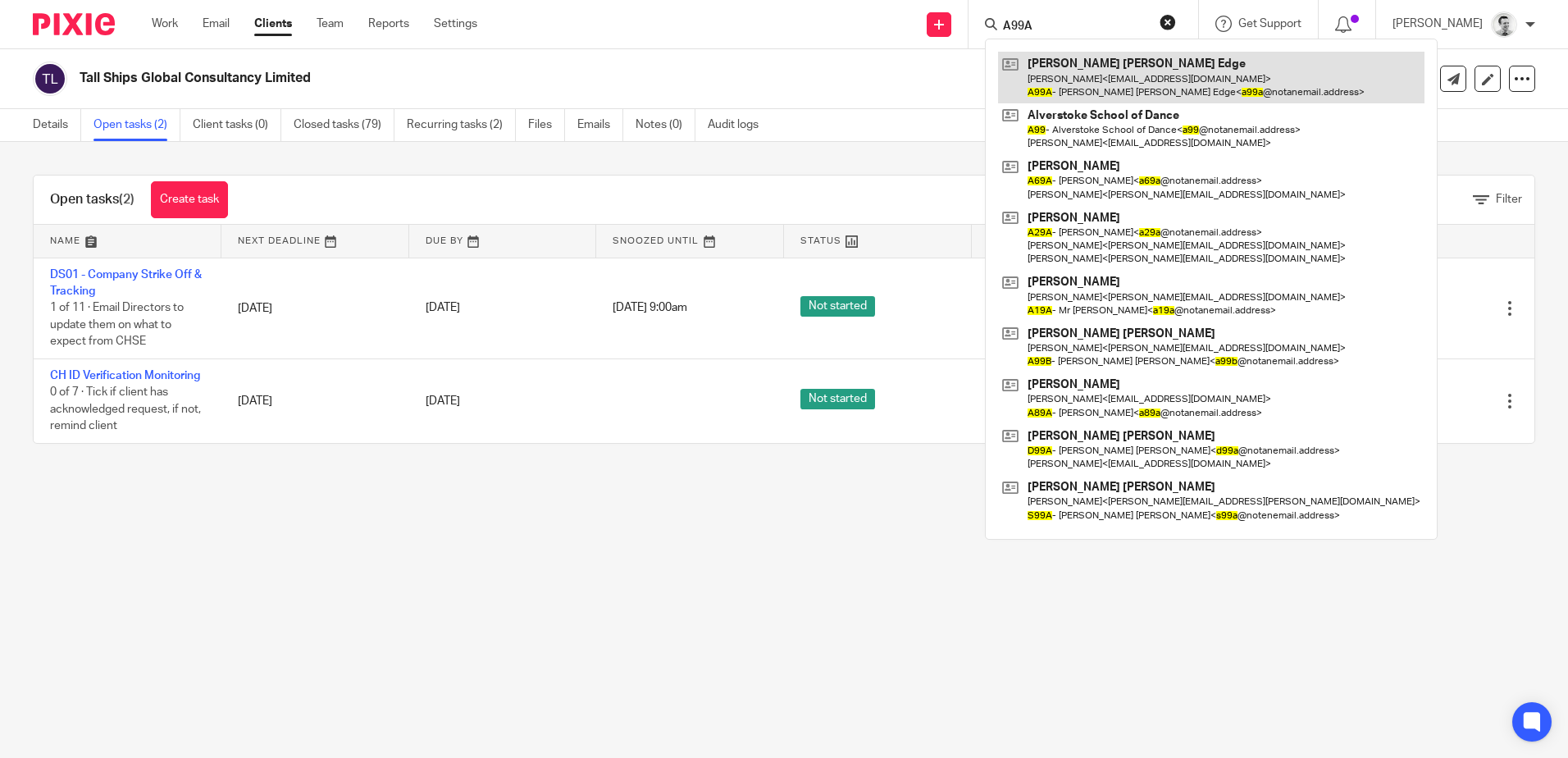
type input "A99A"
click at [1066, 67] on link at bounding box center [1211, 77] width 427 height 51
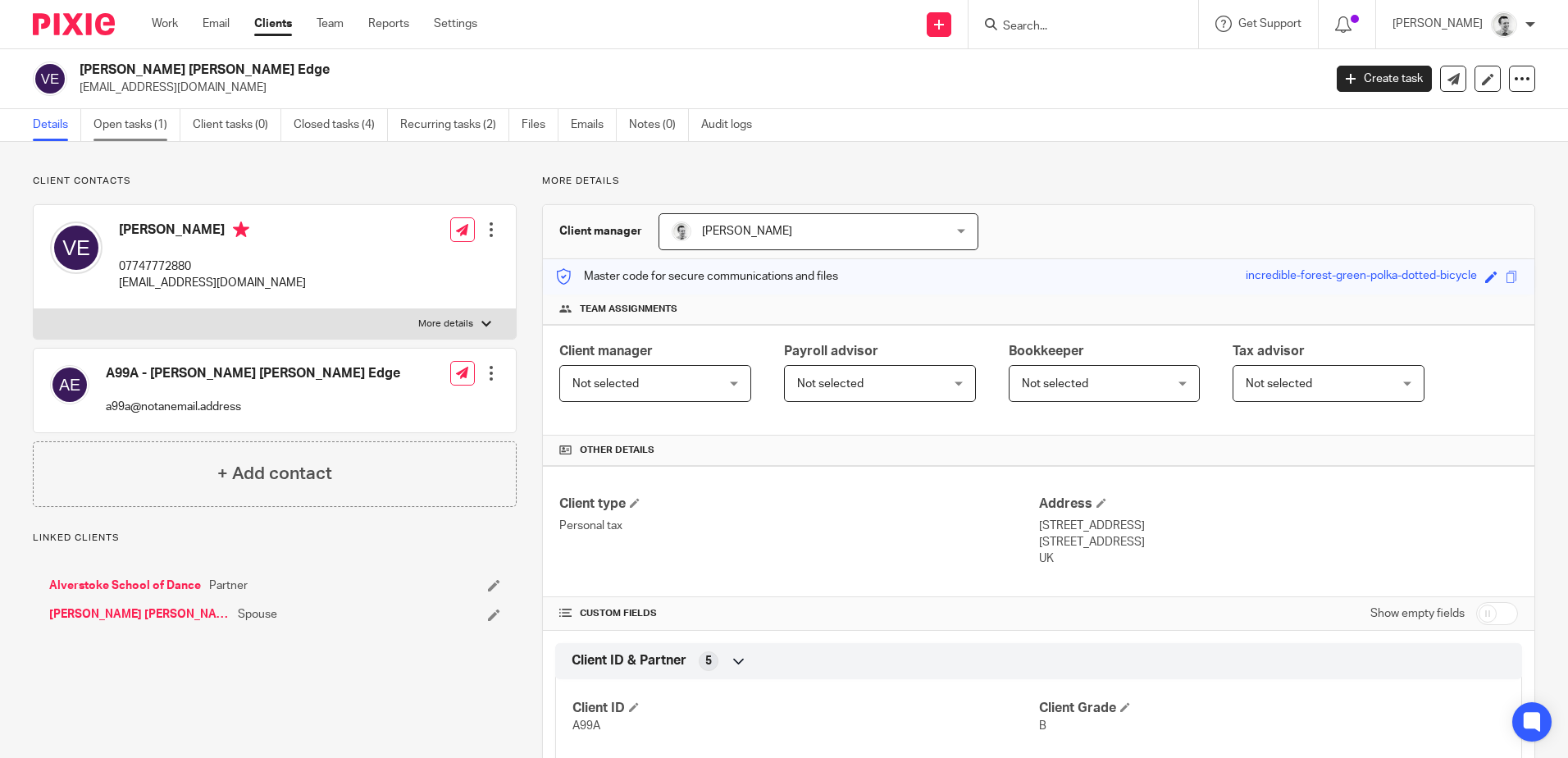
click at [139, 123] on link "Open tasks (1)" at bounding box center [136, 125] width 87 height 32
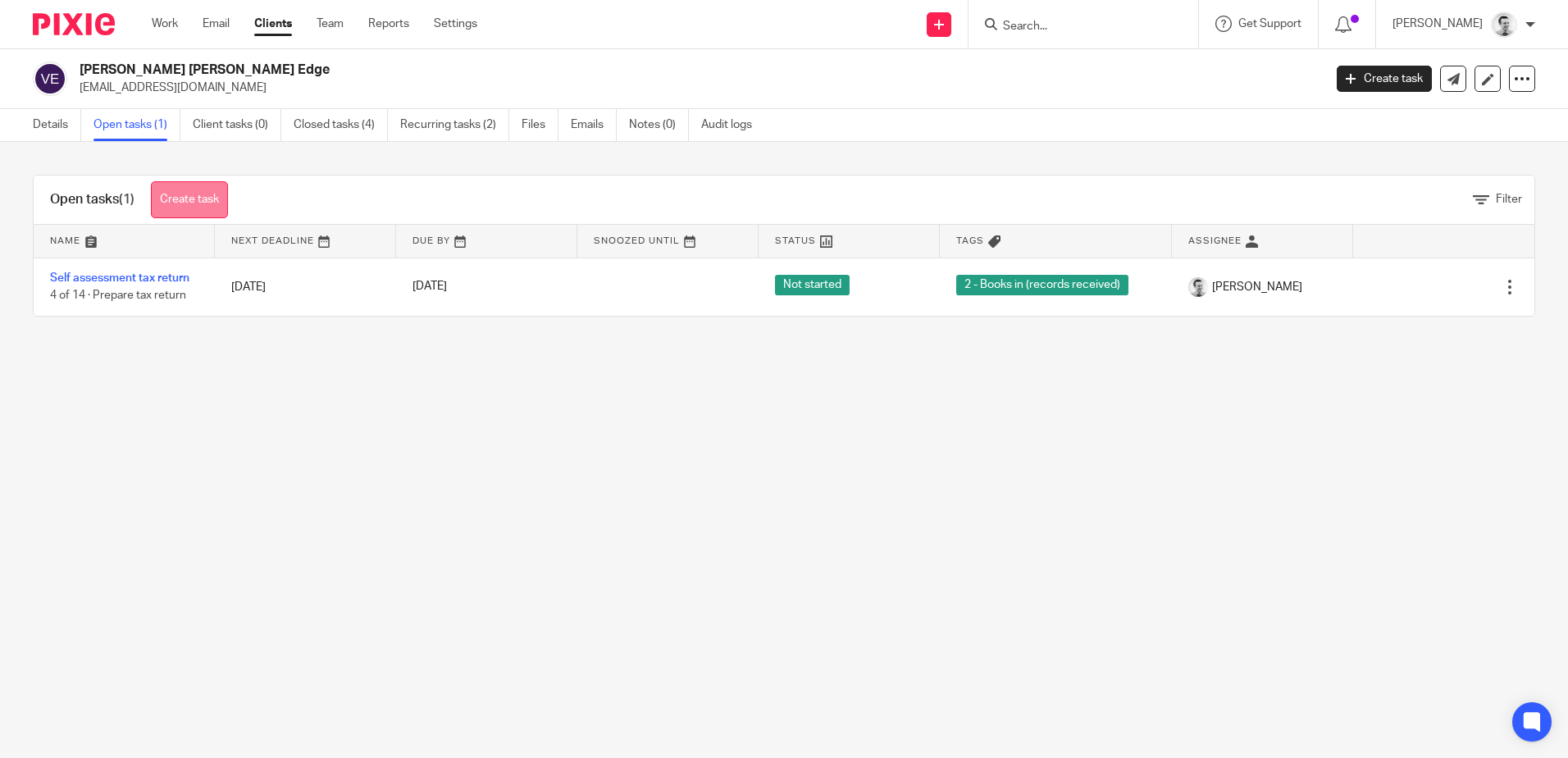
click at [181, 185] on link "Create task" at bounding box center [189, 200] width 77 height 37
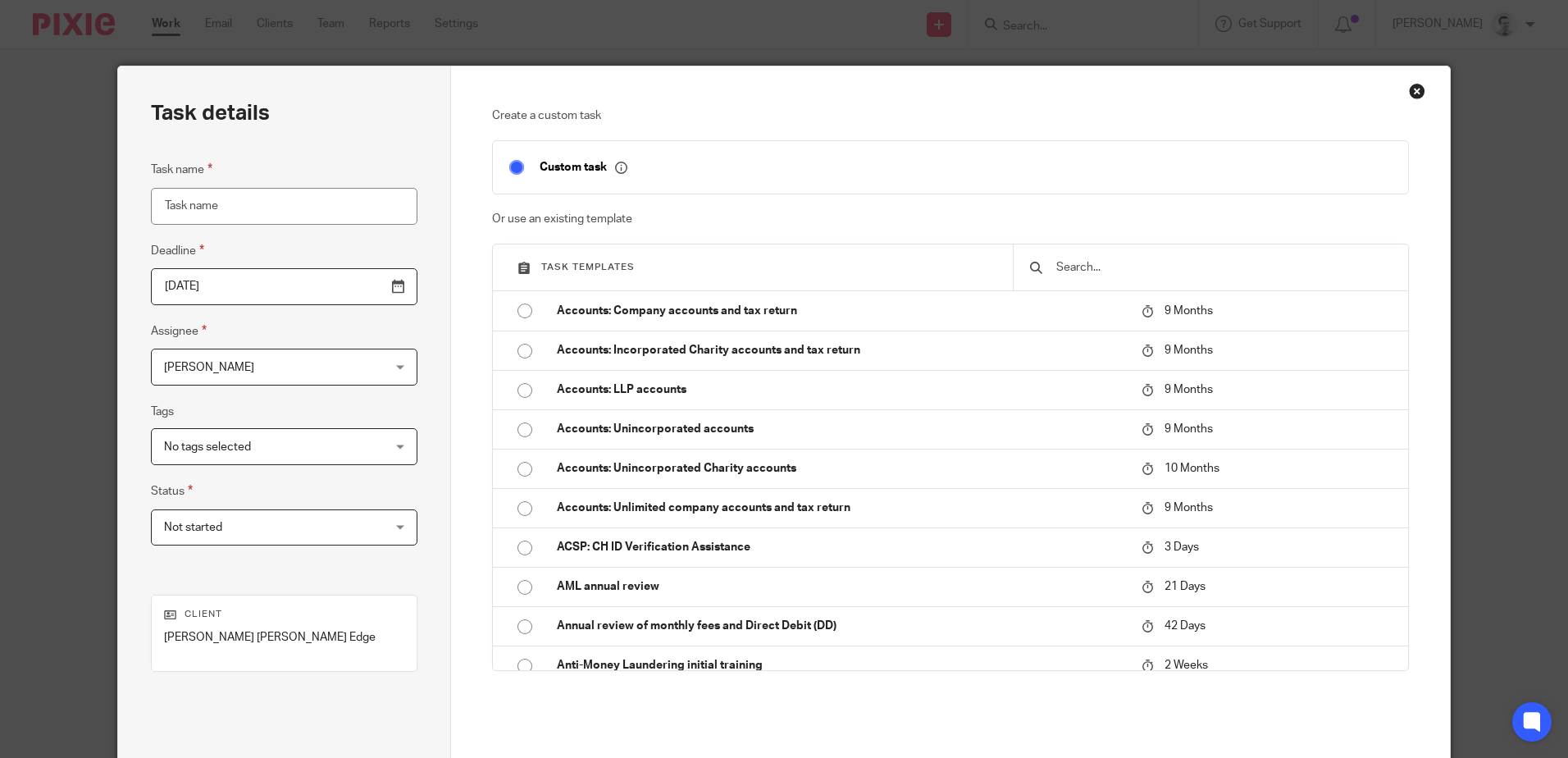
click at [1070, 272] on input "text" at bounding box center [1223, 267] width 337 height 18
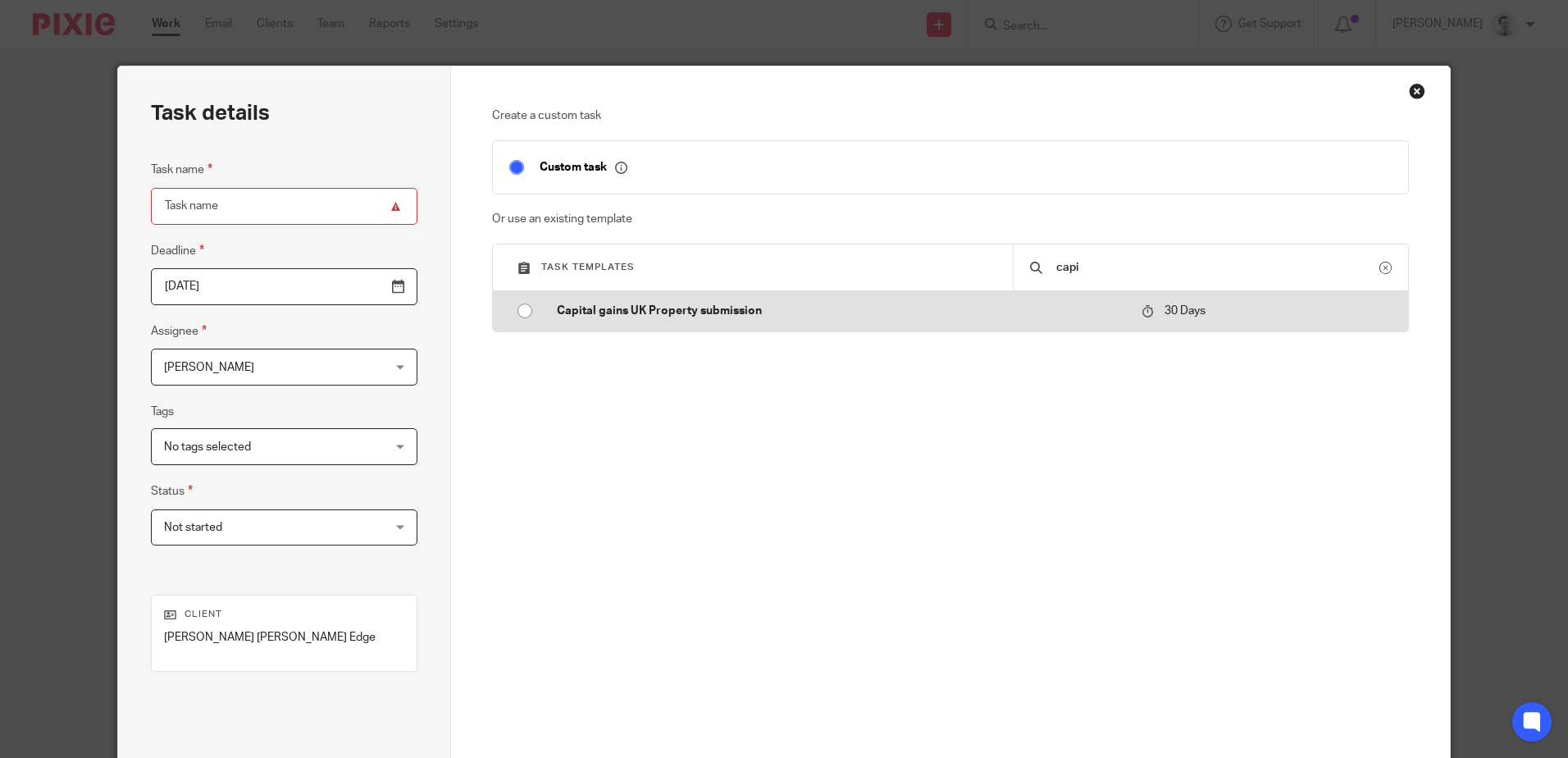
type input "capi"
click at [511, 299] on input "radio" at bounding box center [524, 310] width 31 height 31
type input "[DATE]"
type input "Capital gains UK Property submission"
checkbox input "false"
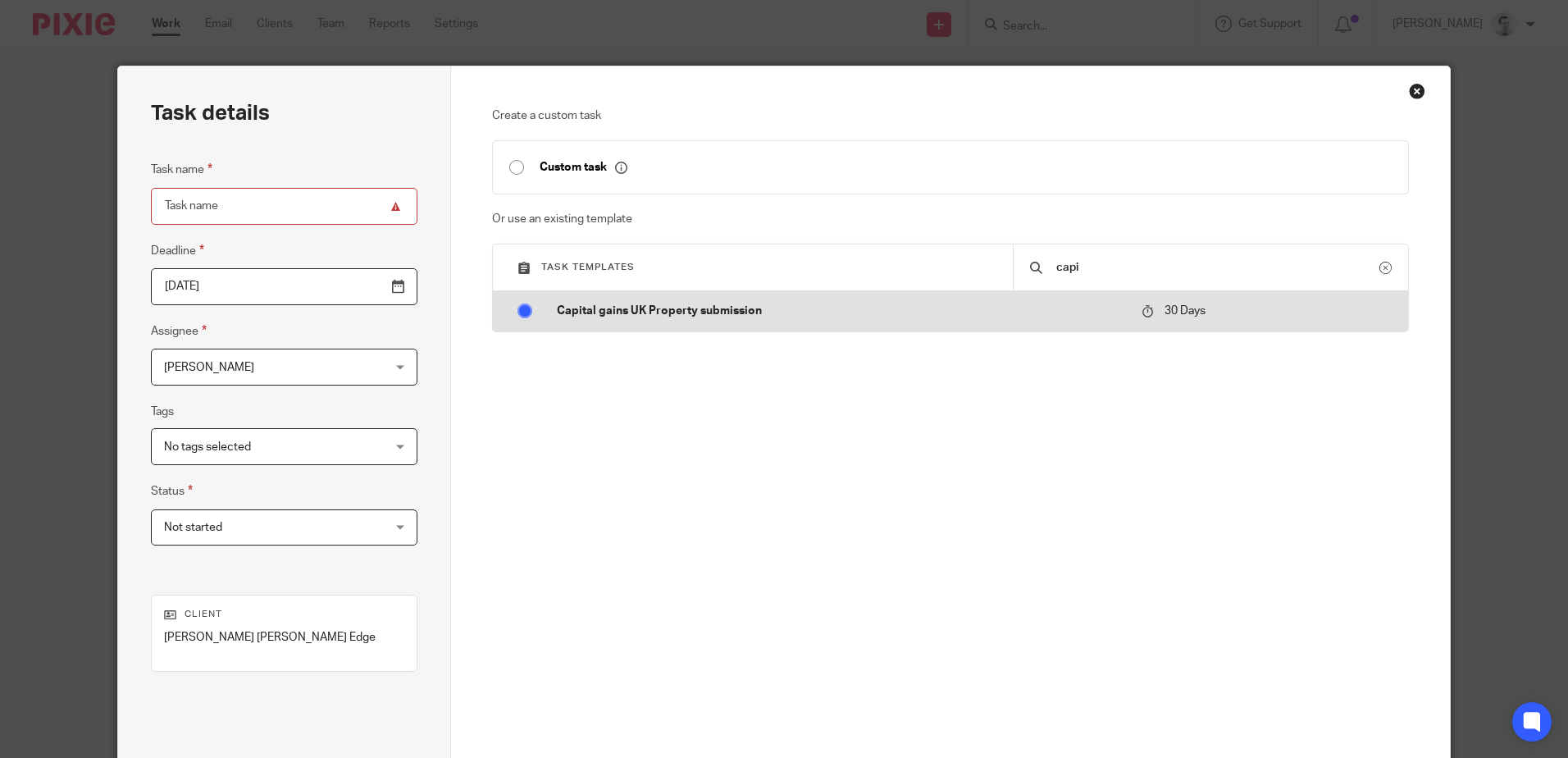
radio input "false"
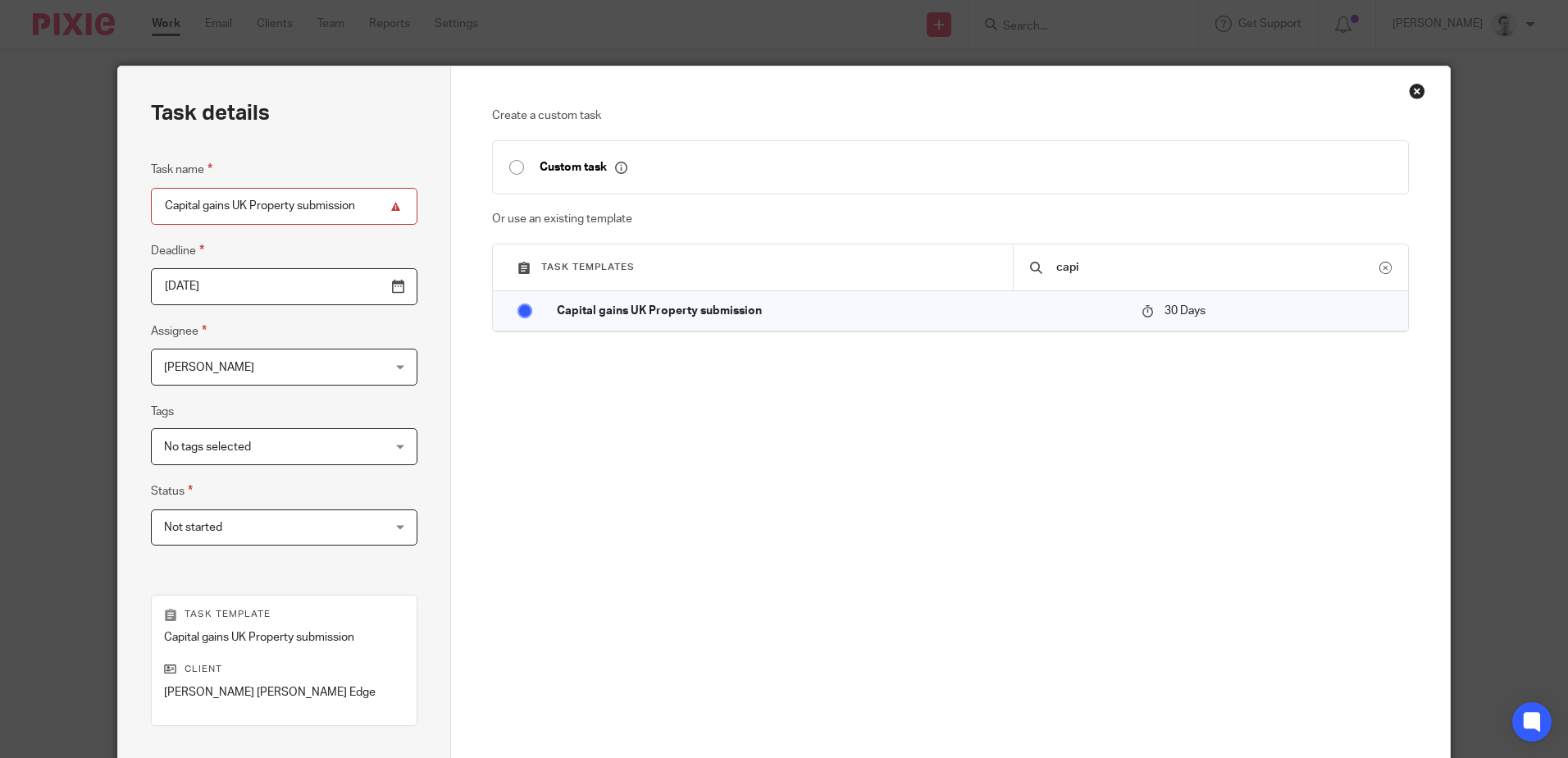
click at [244, 290] on input "2025-11-12" at bounding box center [284, 286] width 266 height 37
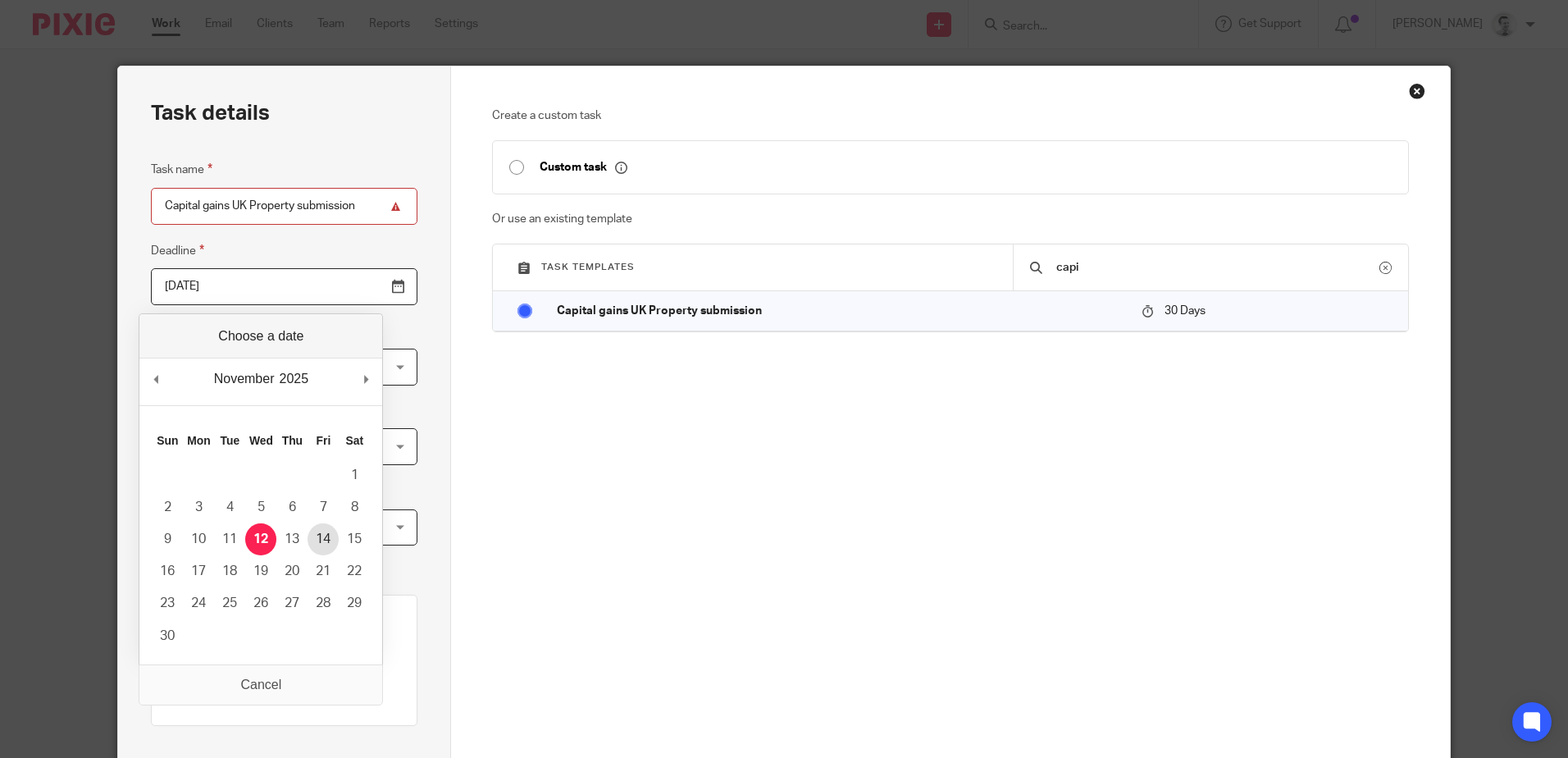
type input "2025-11-14"
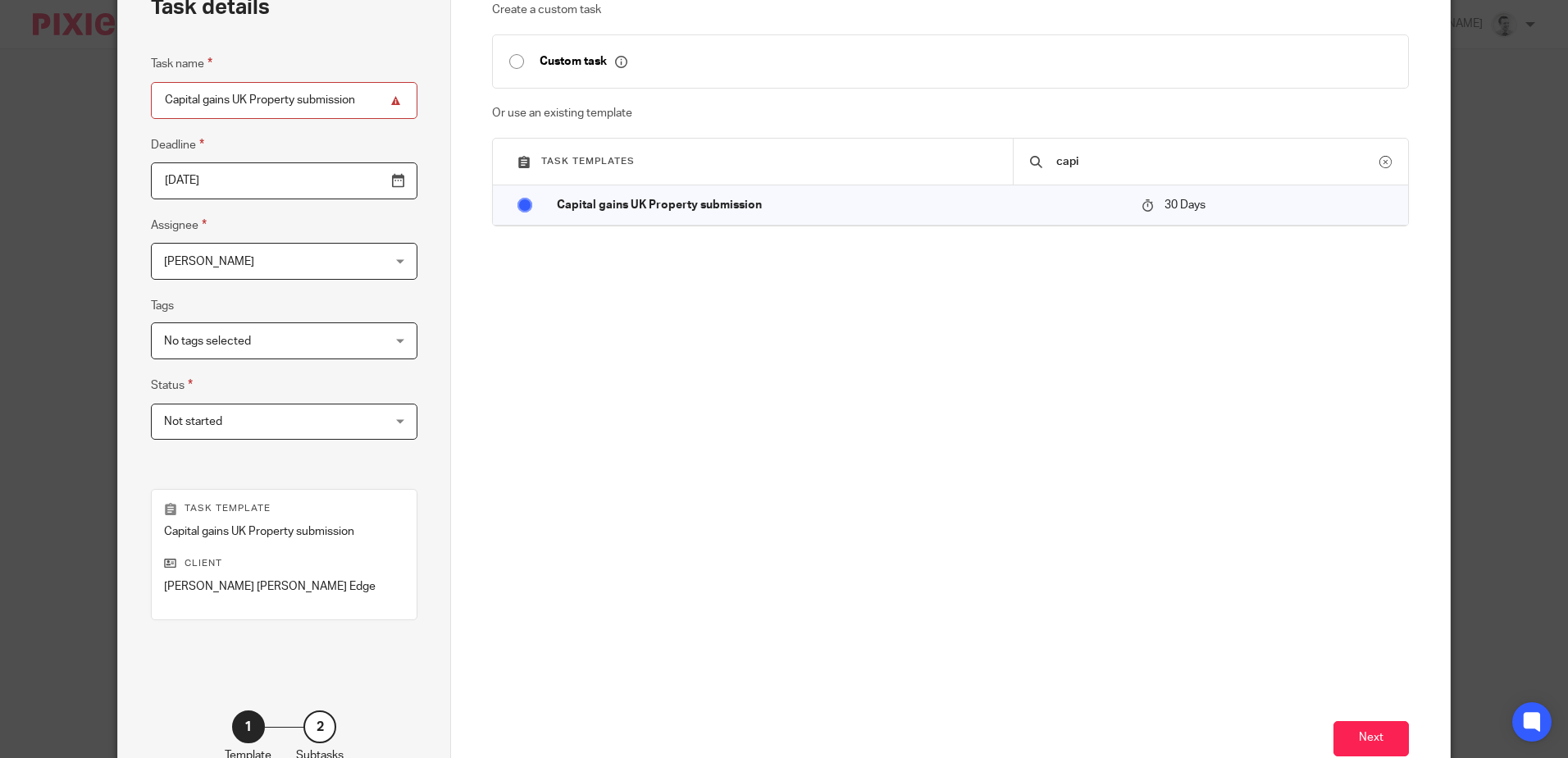
scroll to position [211, 0]
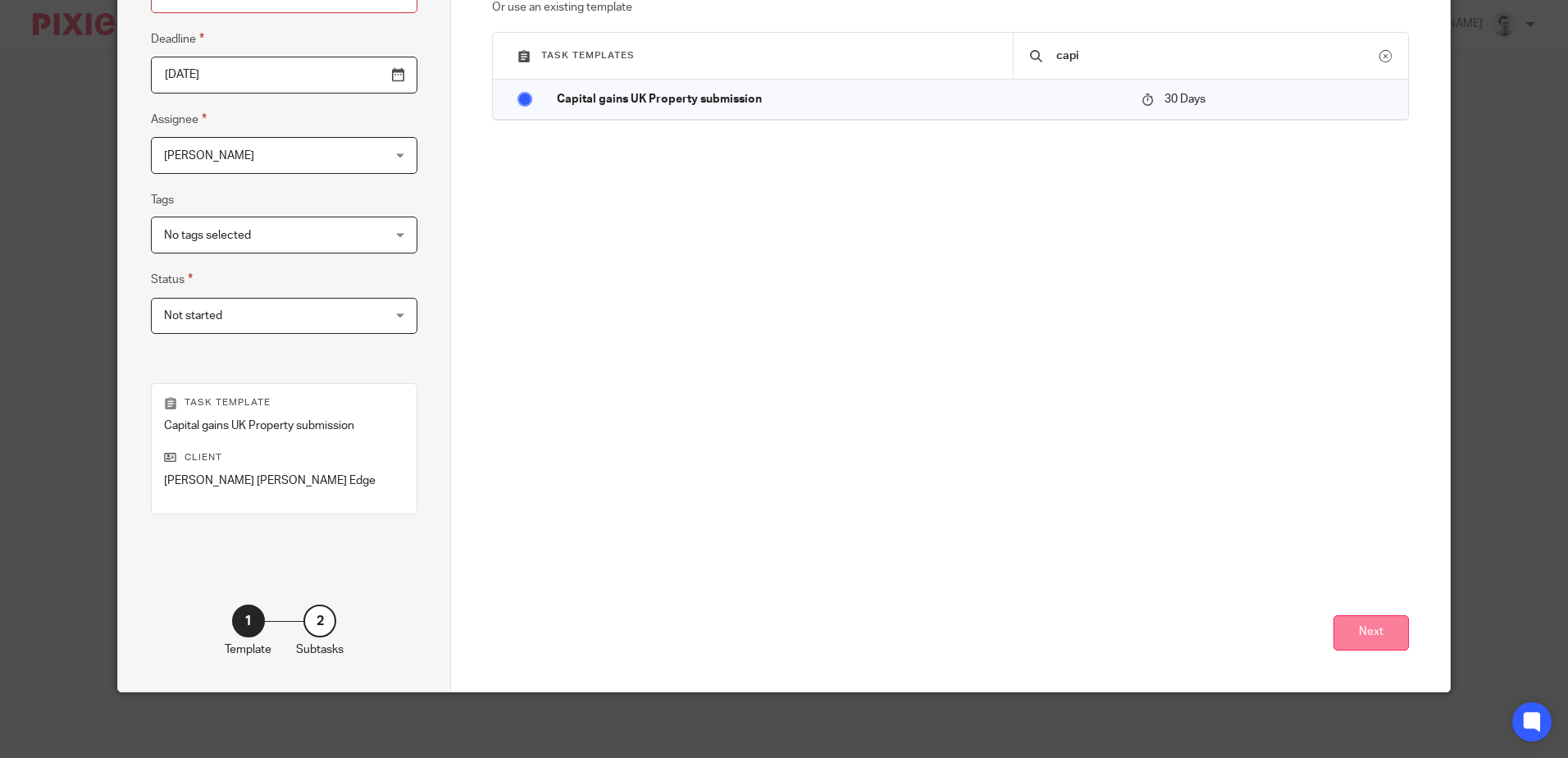
click at [1350, 637] on button "Next" at bounding box center [1371, 632] width 76 height 35
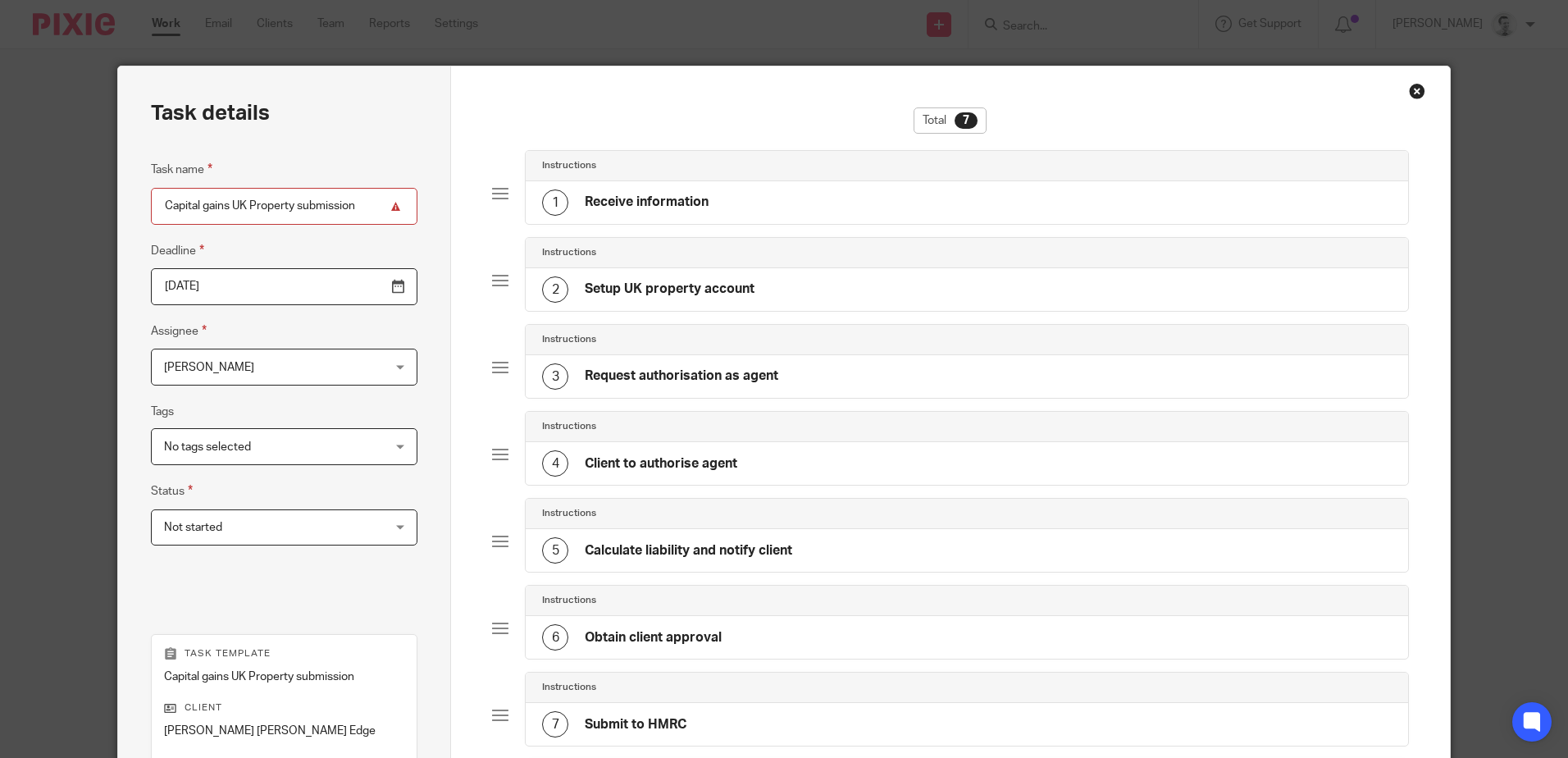
scroll to position [164, 0]
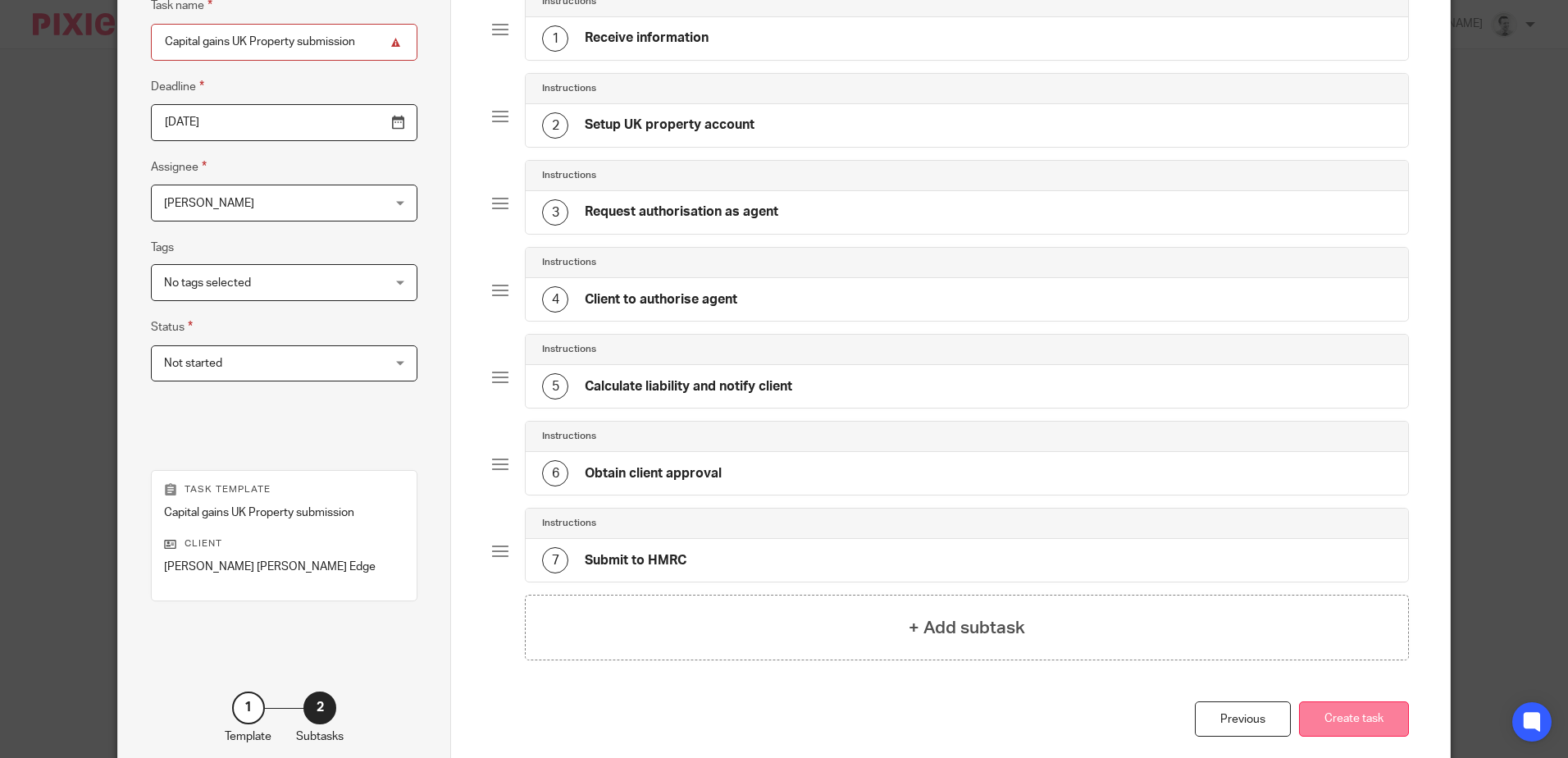
click at [1358, 718] on button "Create task" at bounding box center [1353, 719] width 110 height 35
